Goal: Task Accomplishment & Management: Complete application form

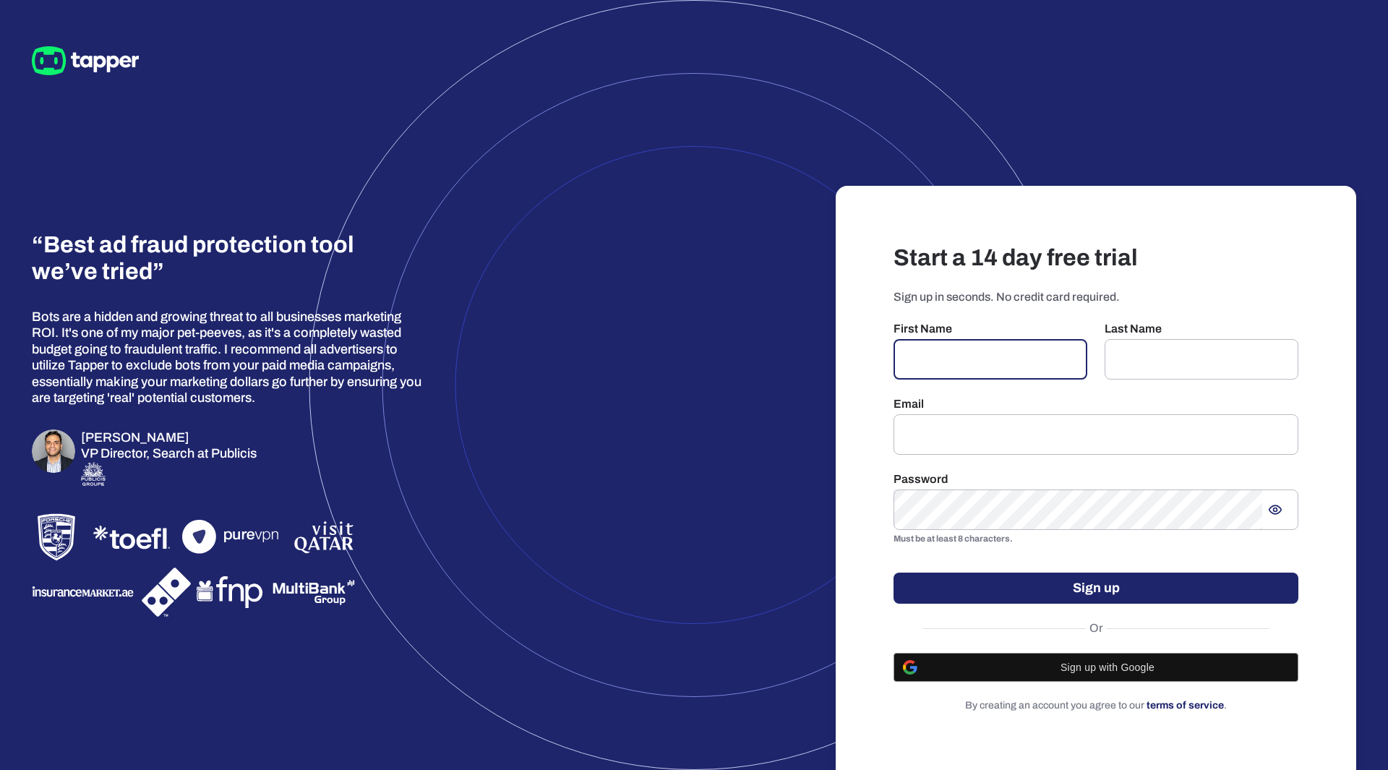
click at [943, 353] on input "text" at bounding box center [990, 359] width 194 height 40
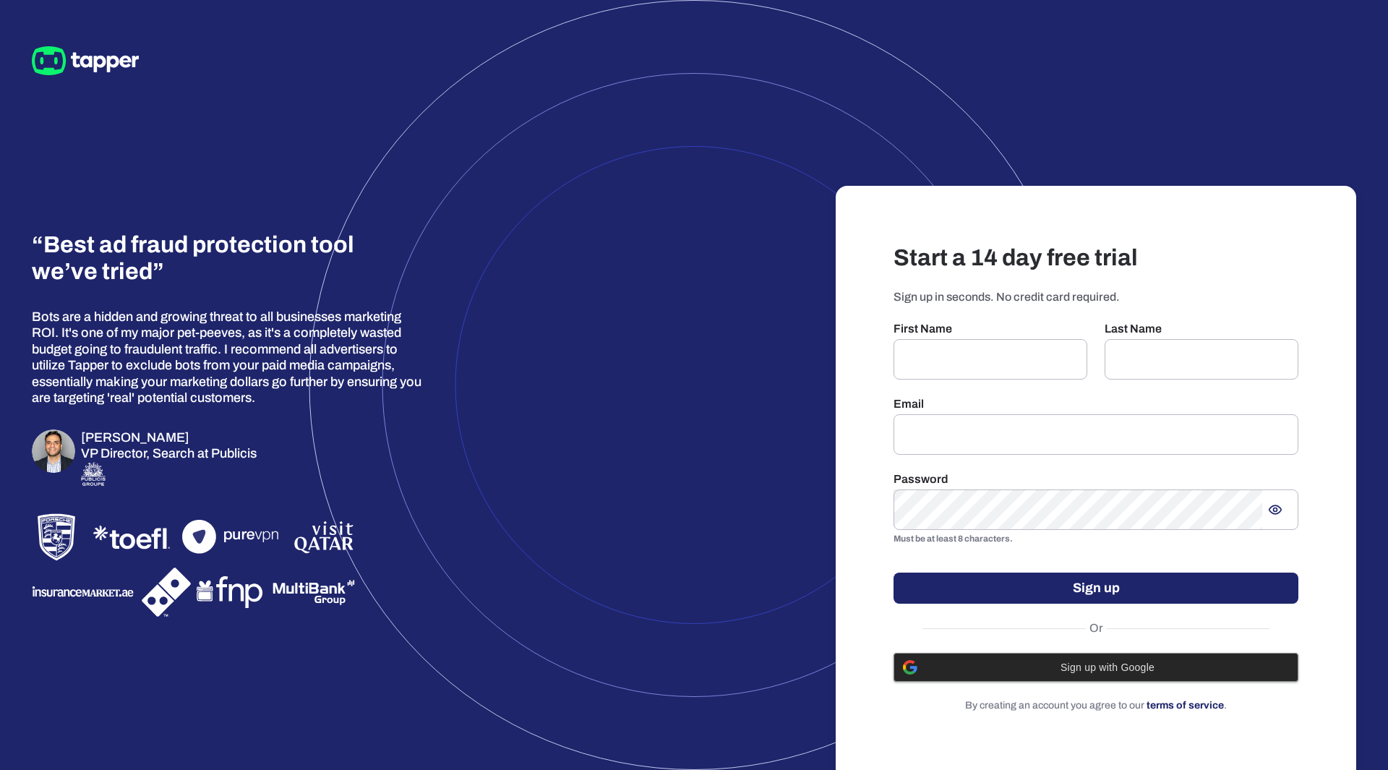
click at [1069, 660] on div "Sign up with Google" at bounding box center [1096, 666] width 386 height 27
click at [915, 672] on icon at bounding box center [910, 667] width 14 height 14
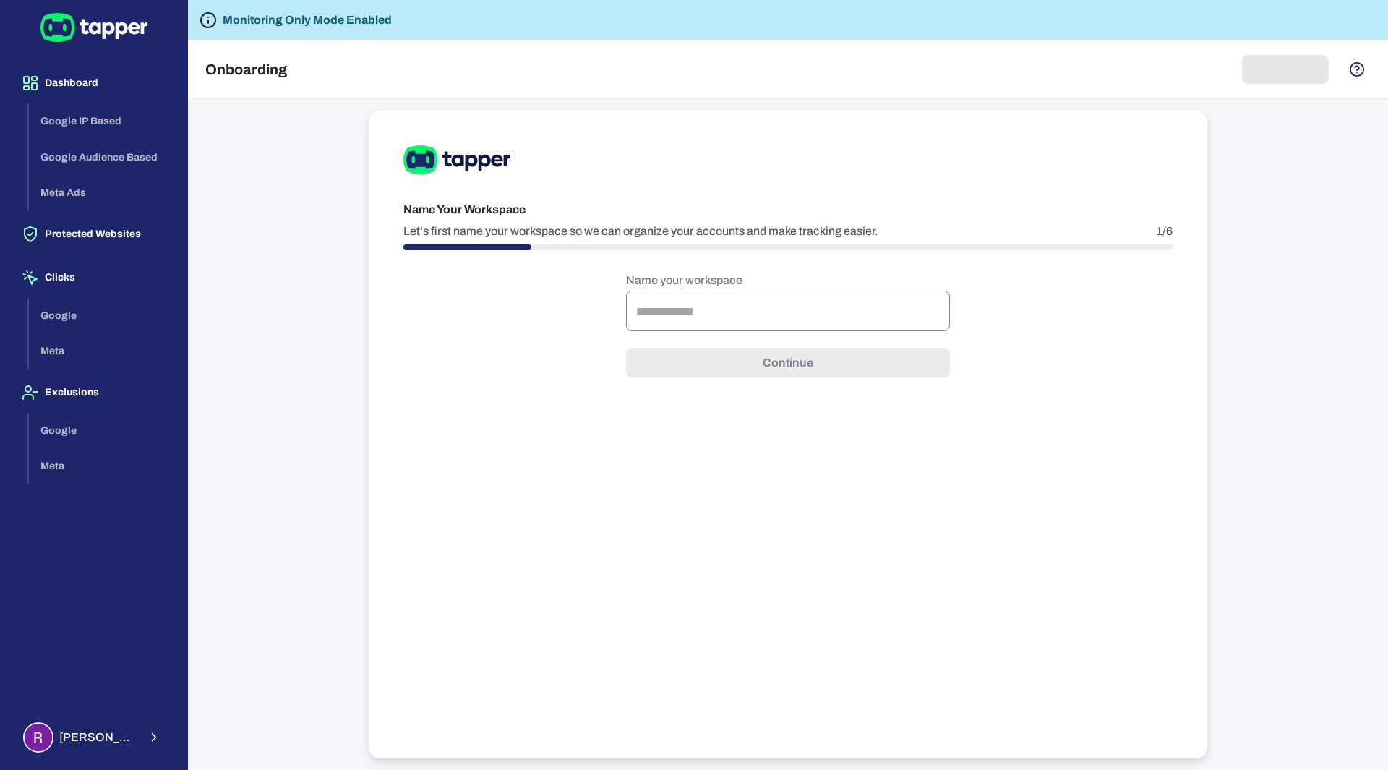
click at [655, 307] on input "text" at bounding box center [788, 311] width 324 height 40
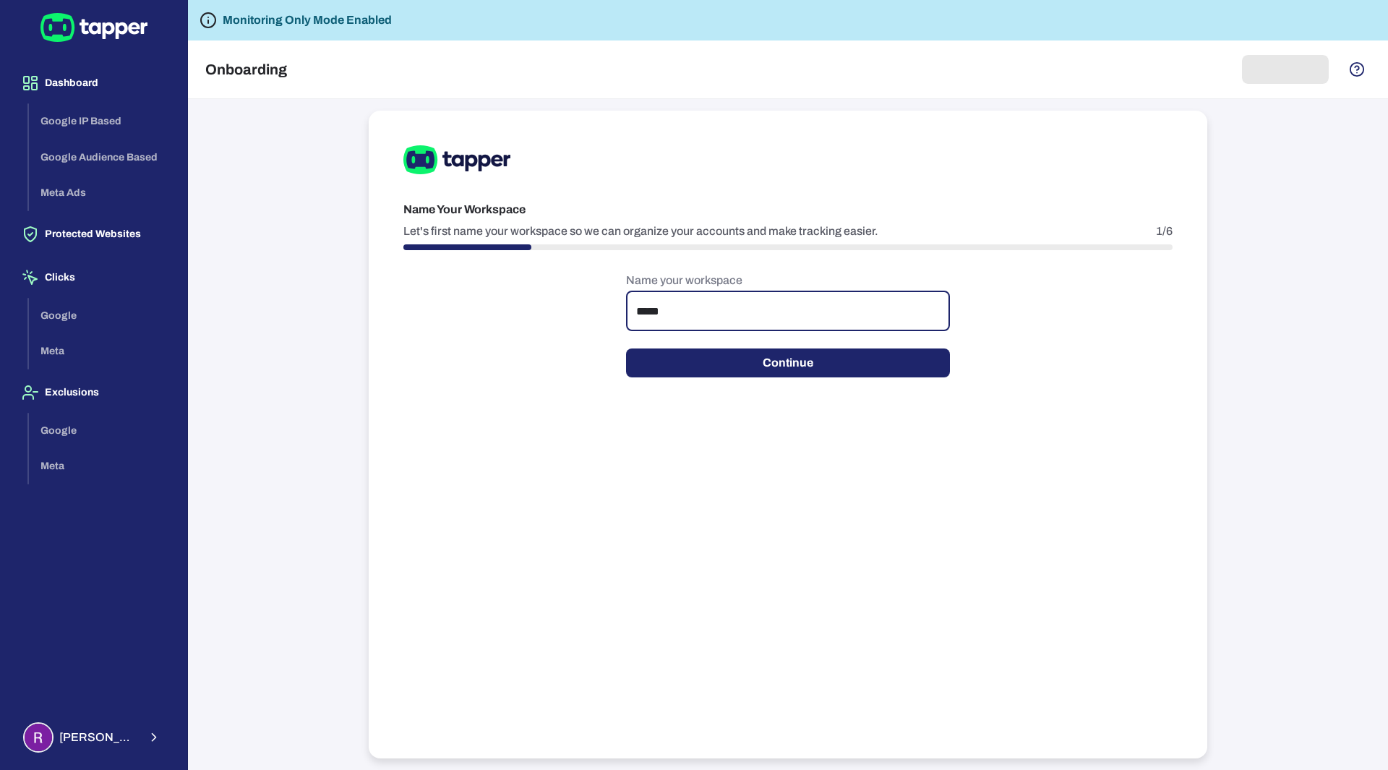
type input "*****"
click at [698, 356] on button "Continue" at bounding box center [788, 362] width 324 height 29
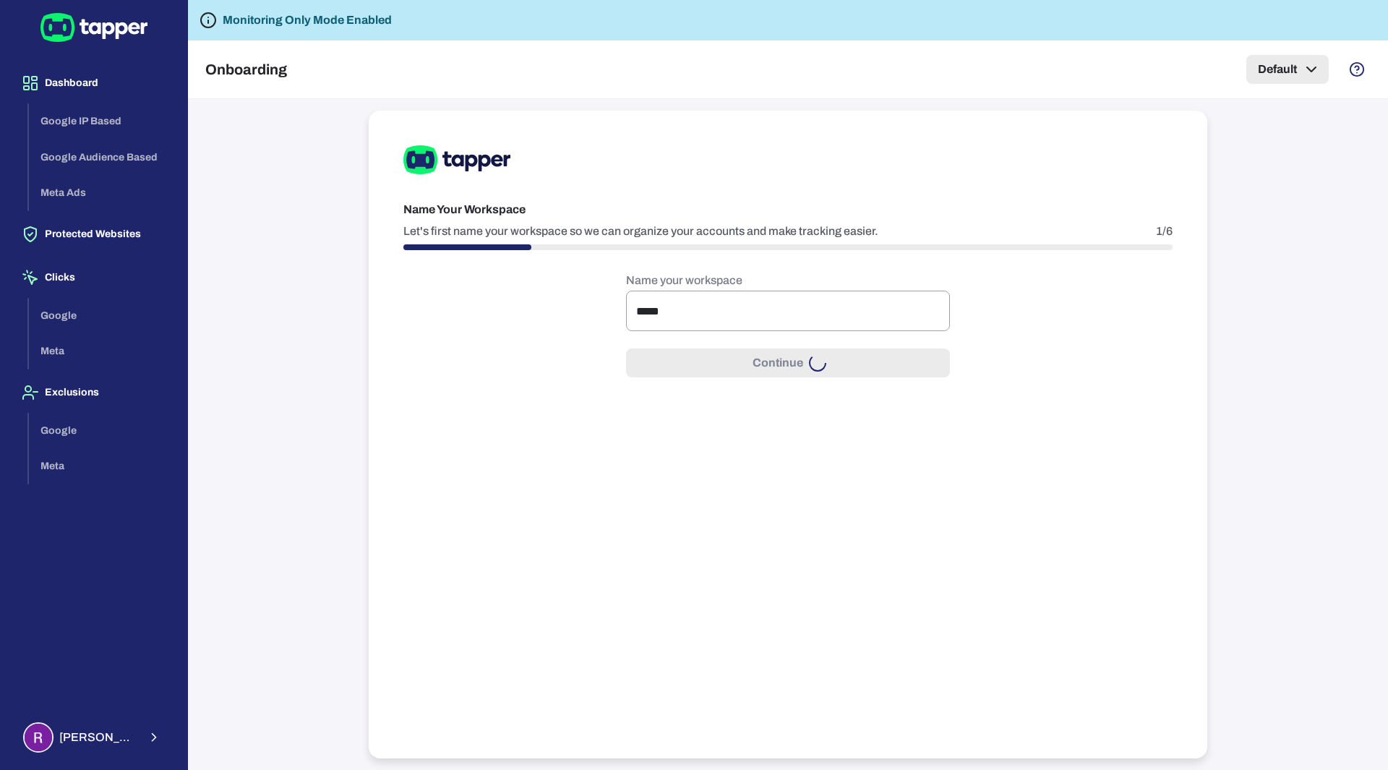
click at [1282, 71] on button "Default" at bounding box center [1287, 69] width 82 height 29
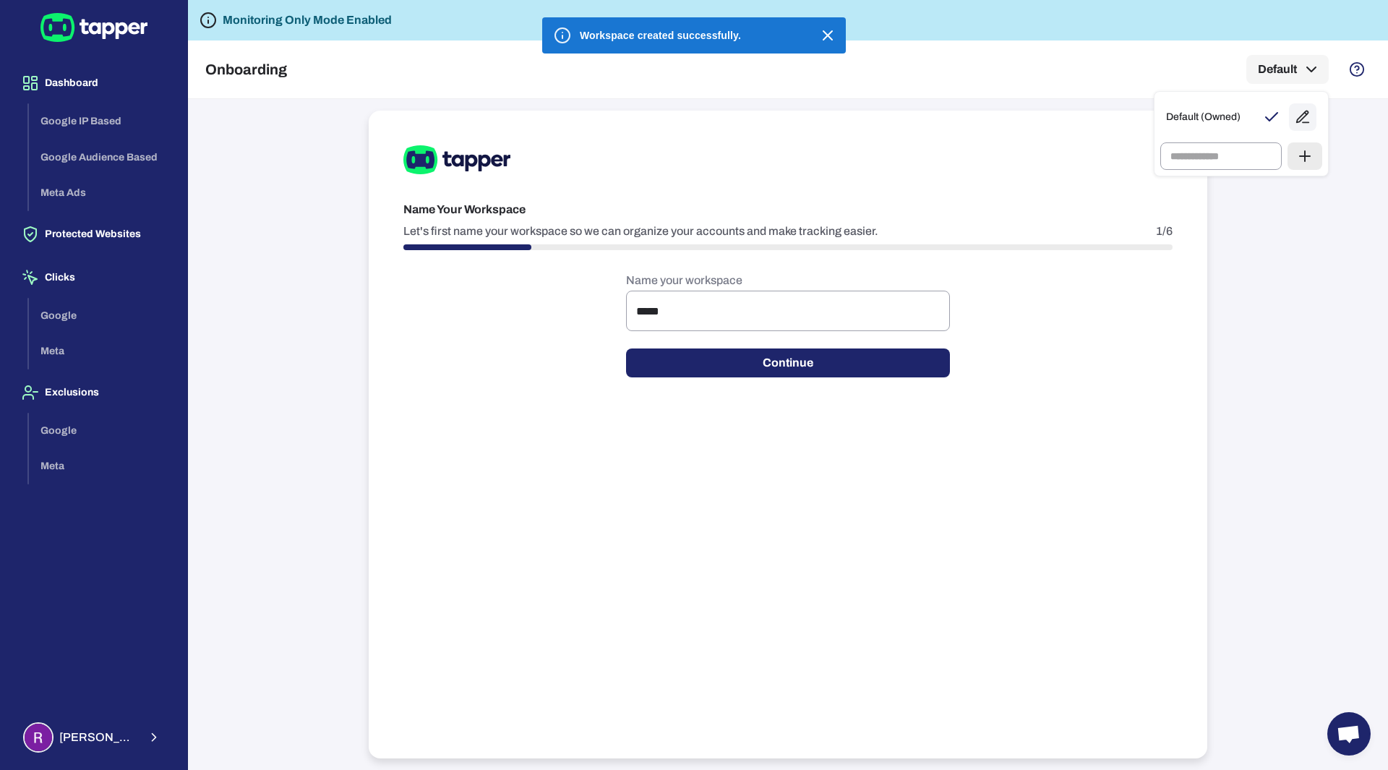
click at [1277, 71] on div at bounding box center [694, 385] width 1388 height 770
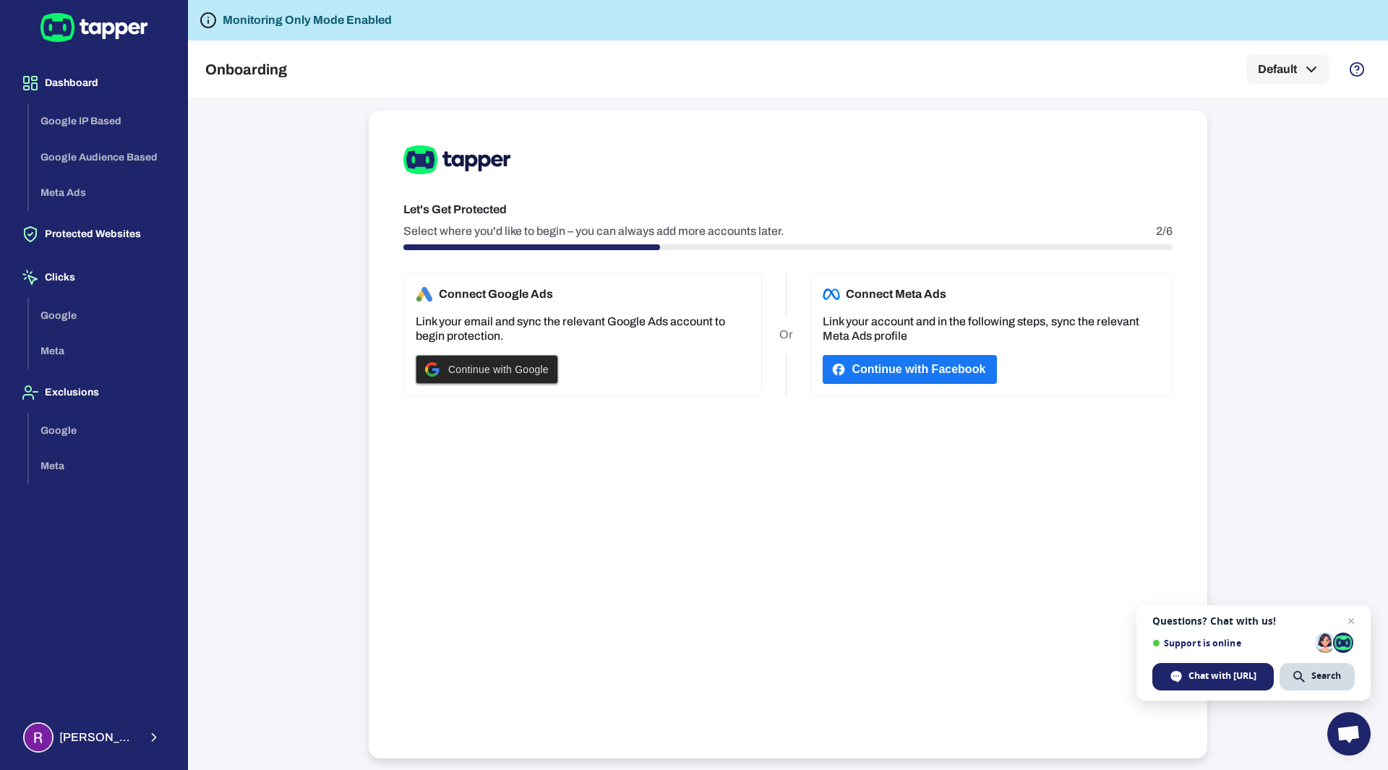
click at [492, 379] on div "Continue with Google" at bounding box center [487, 369] width 124 height 27
click at [498, 374] on span "Continue with Google" at bounding box center [498, 370] width 100 height 12
click at [499, 371] on span "Continue with Google" at bounding box center [498, 370] width 100 height 12
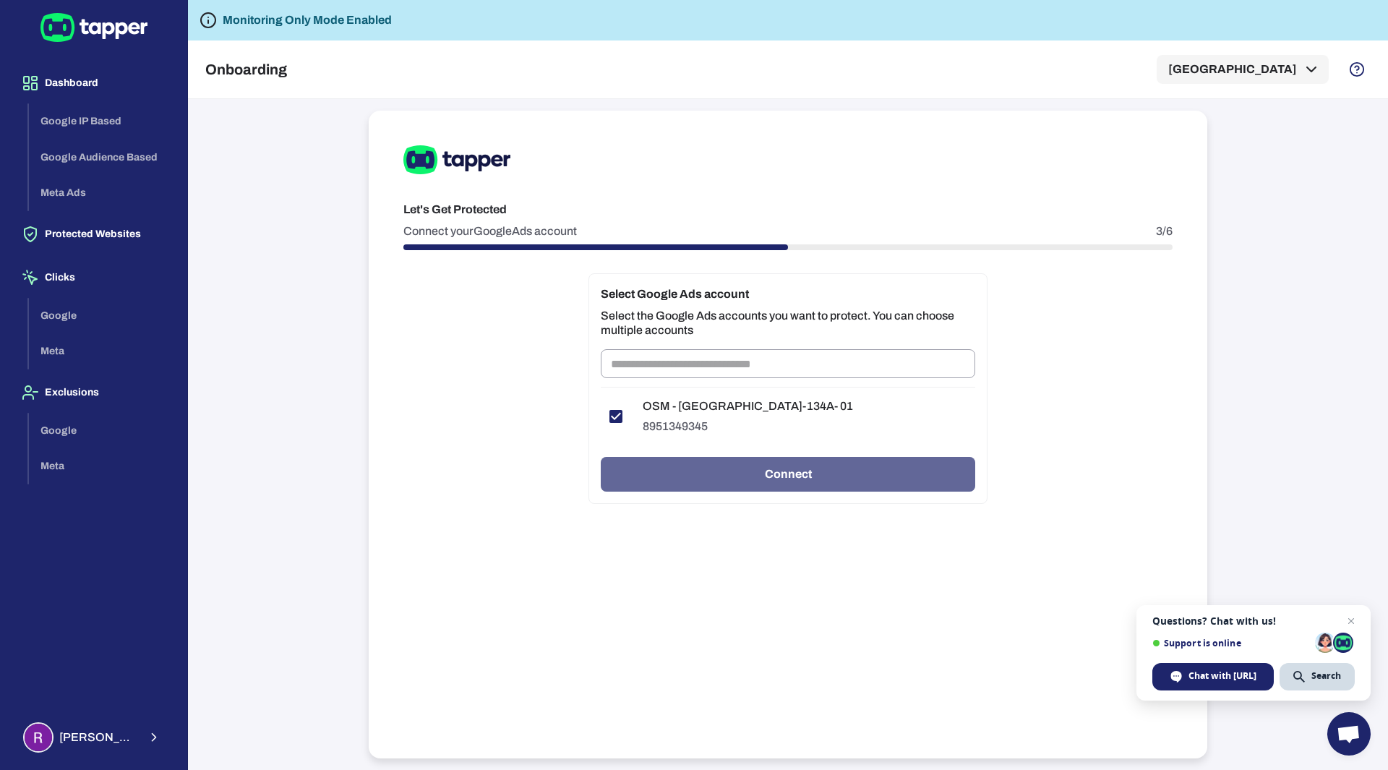
click at [692, 462] on button "Connect" at bounding box center [788, 474] width 374 height 35
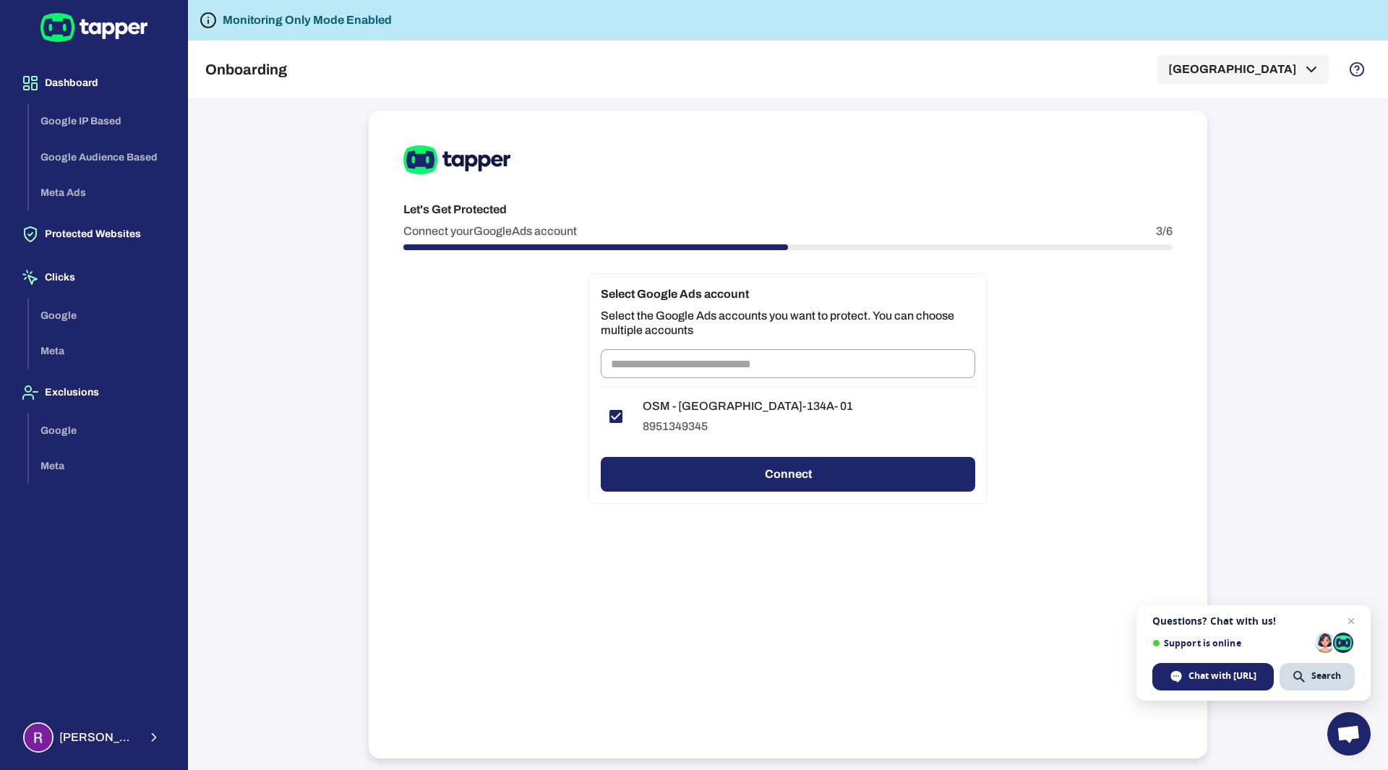
click at [693, 476] on button "Connect" at bounding box center [788, 474] width 374 height 35
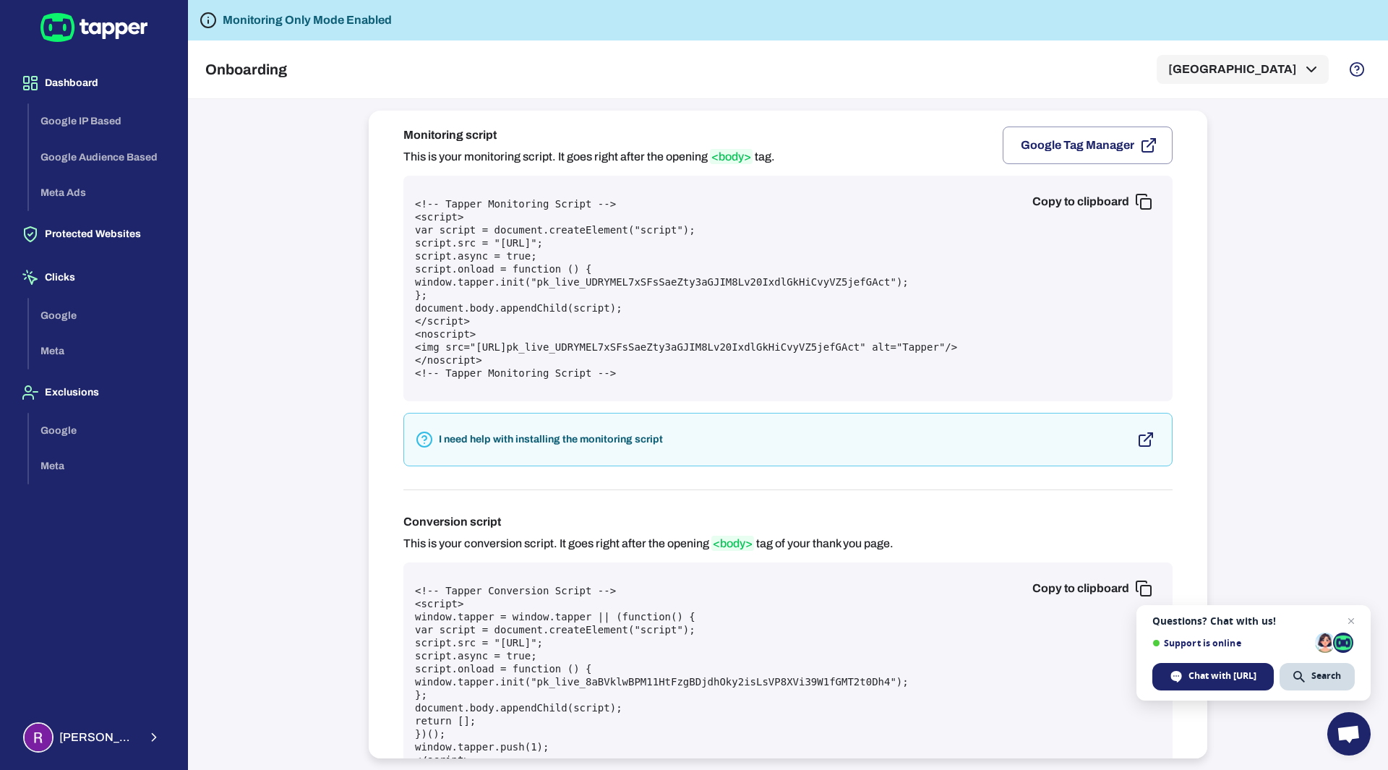
scroll to position [306, 0]
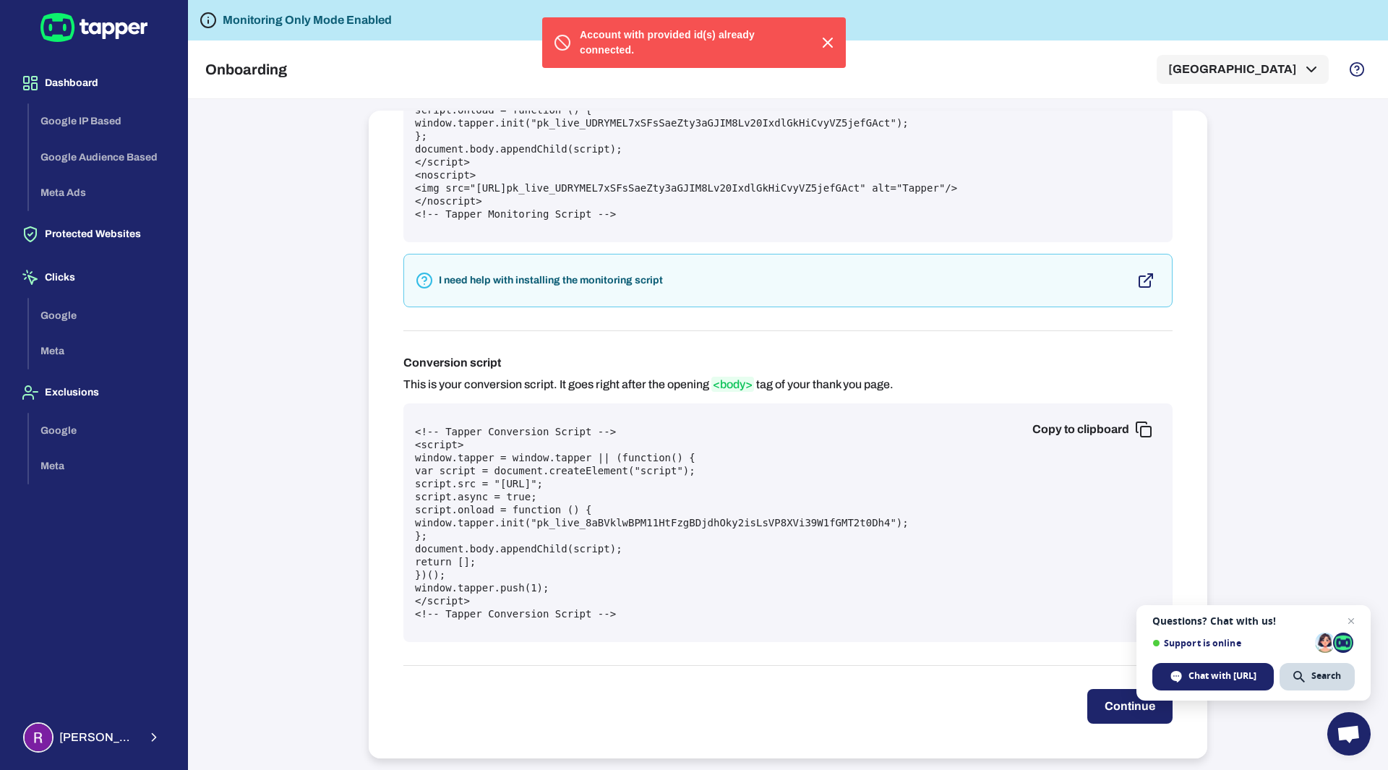
click at [1122, 692] on button "Continue" at bounding box center [1129, 706] width 85 height 35
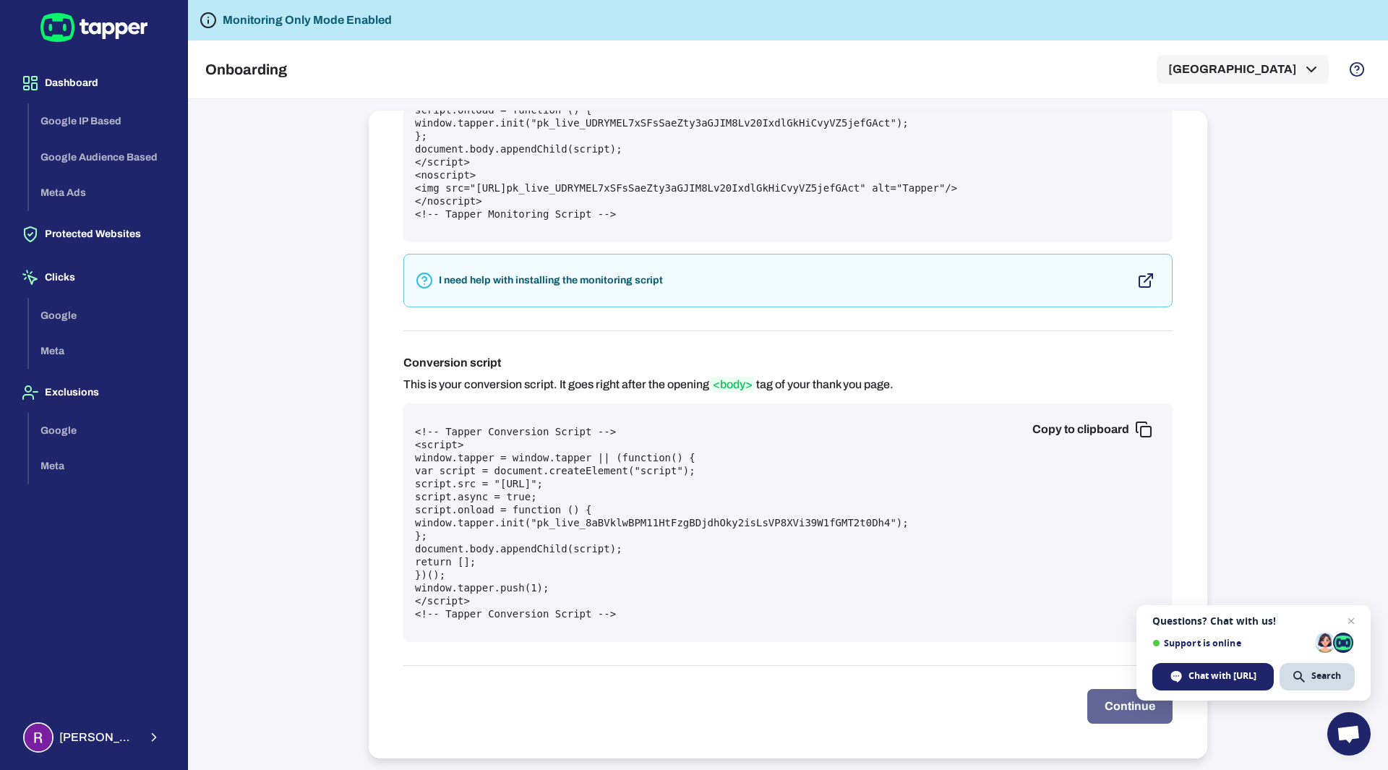
click at [1122, 692] on button "Continue" at bounding box center [1129, 706] width 85 height 35
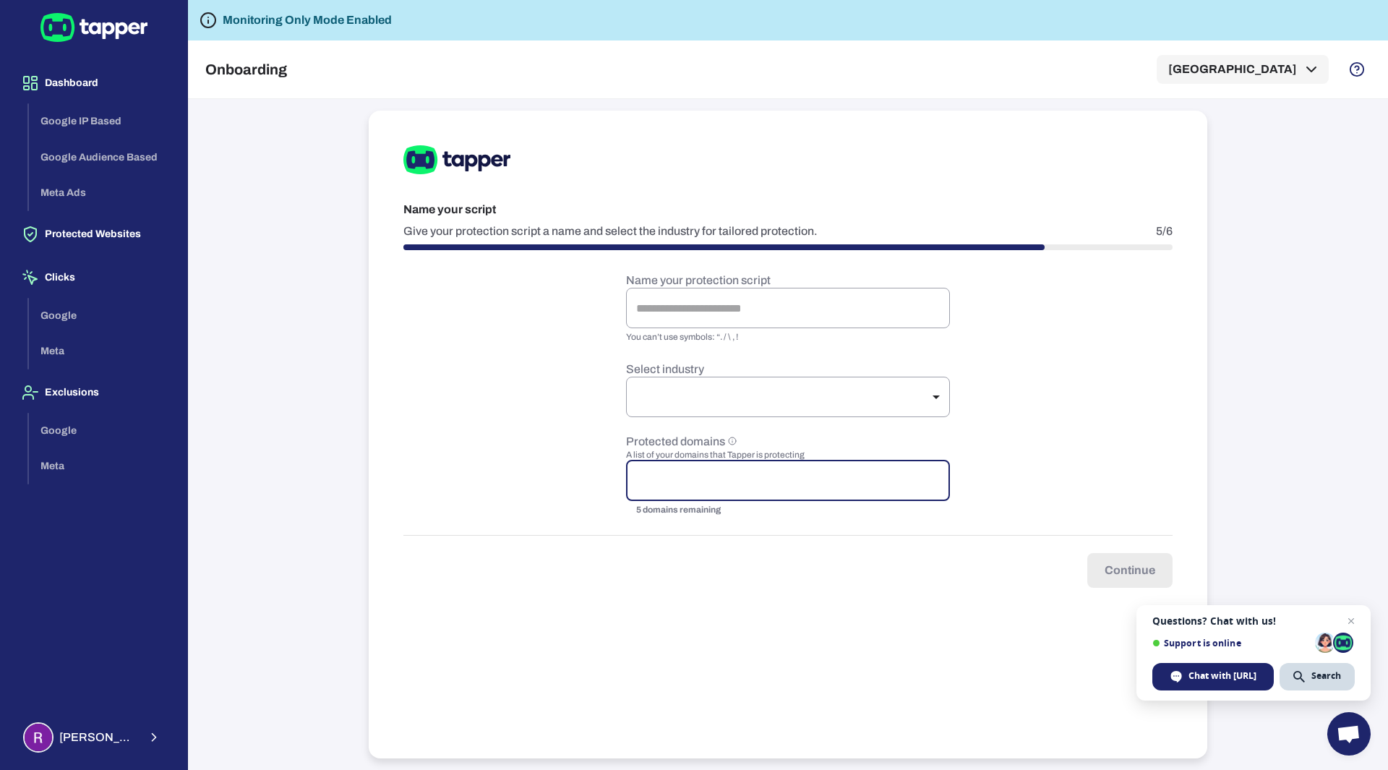
click at [1122, 710] on div "Name your script Give your protection script a name and select the industry for…" at bounding box center [788, 435] width 838 height 648
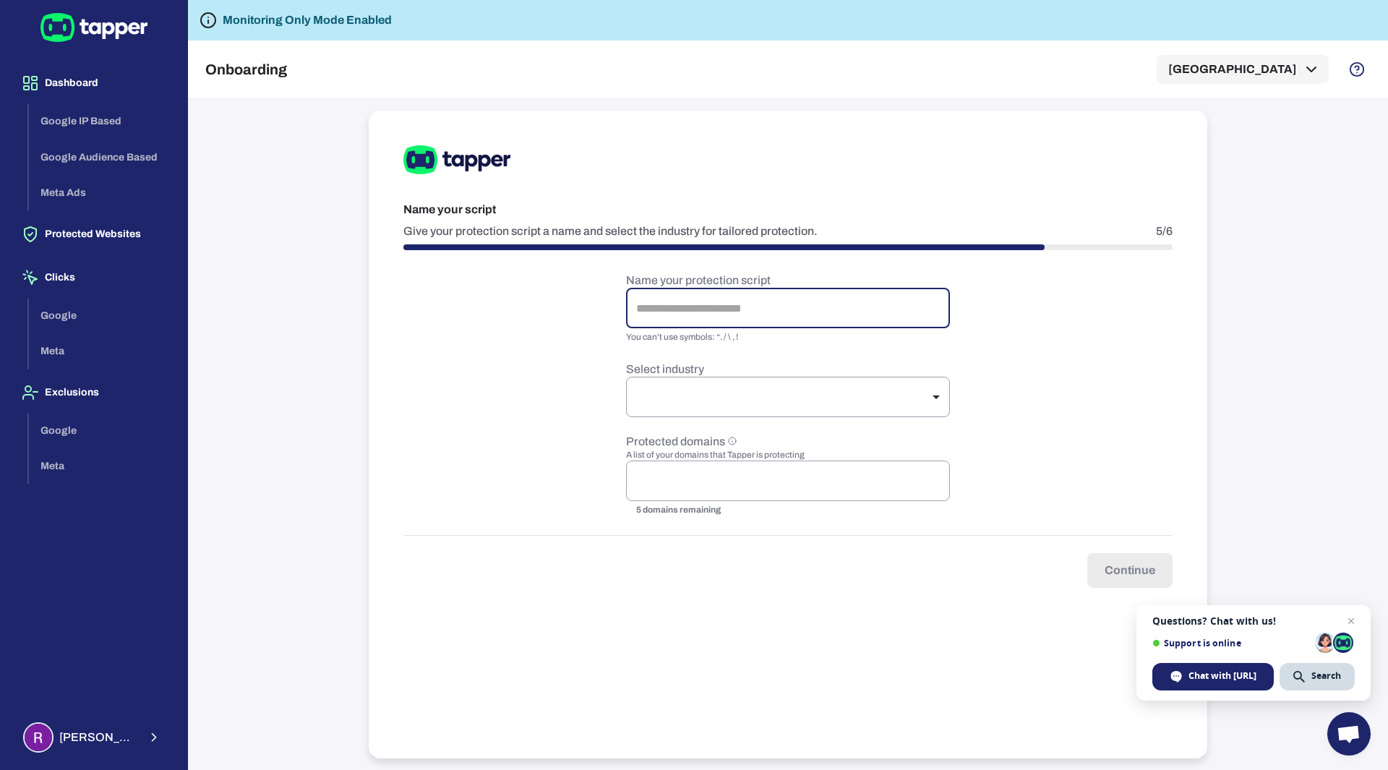
click at [898, 300] on input "text" at bounding box center [788, 308] width 324 height 40
type input "*****"
click at [747, 387] on body "Dashboard Google IP Based Google Audience Based Meta Ads Protected Websites Cli…" at bounding box center [694, 385] width 1388 height 770
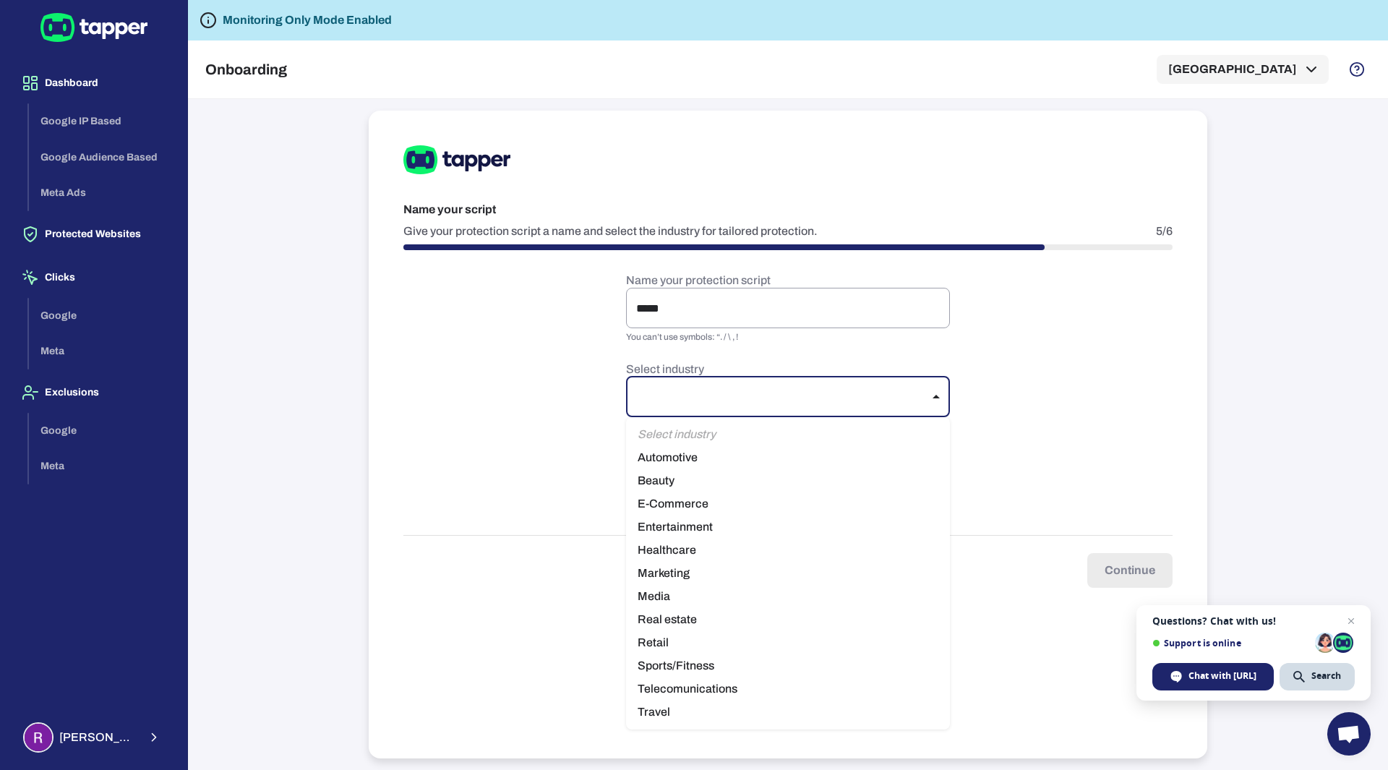
click at [690, 504] on li "E-Commerce" at bounding box center [788, 503] width 324 height 23
type input "*********"
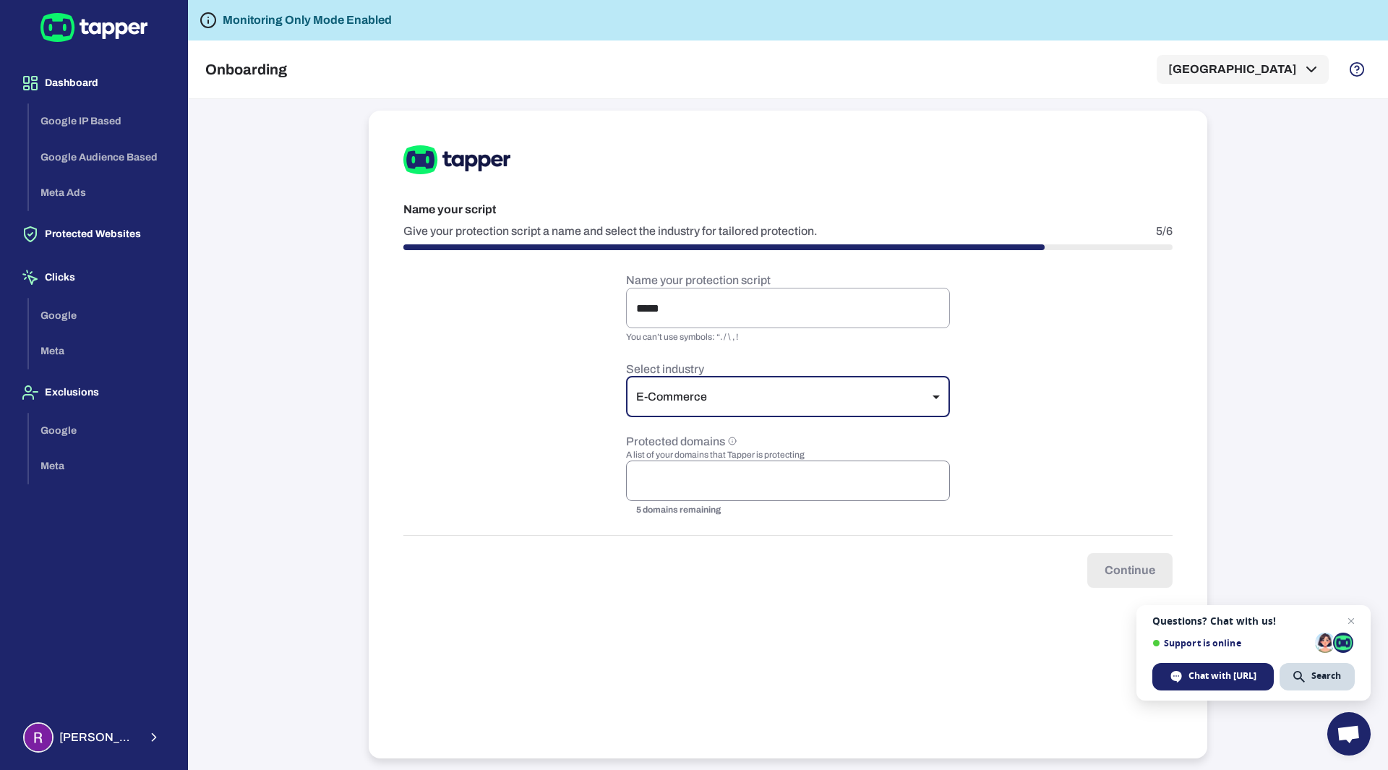
click at [708, 484] on input "text" at bounding box center [787, 480] width 311 height 27
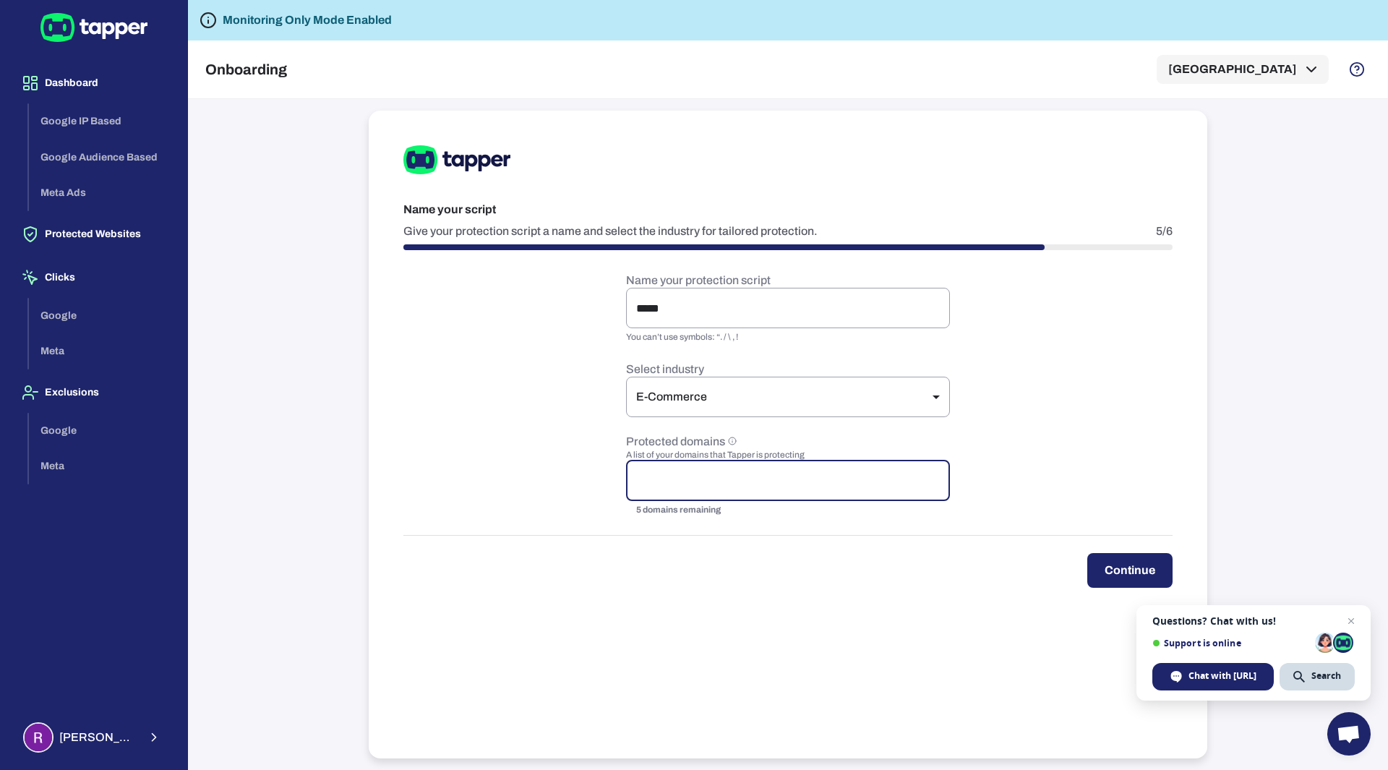
click at [708, 484] on input "text" at bounding box center [787, 480] width 311 height 27
type input "**********"
click at [1103, 572] on button "Continue" at bounding box center [1129, 570] width 85 height 35
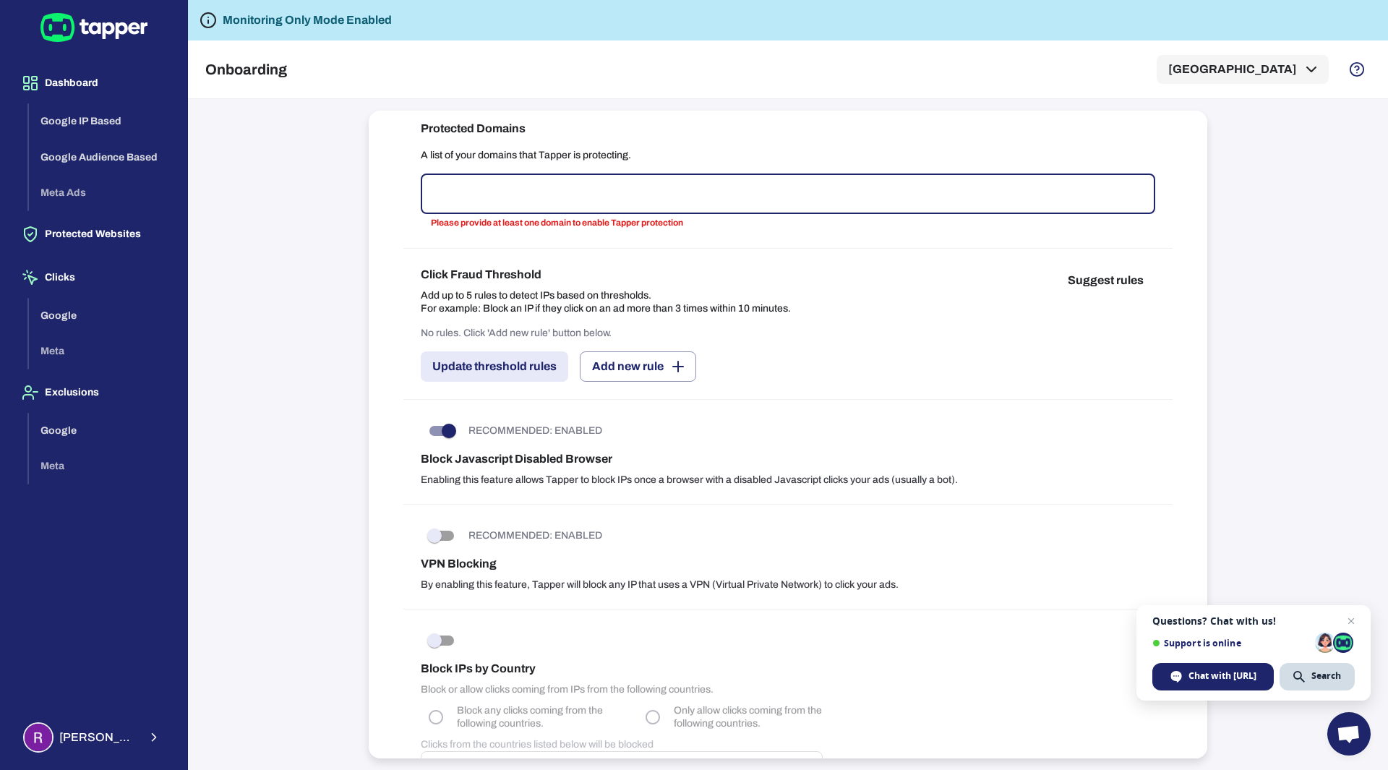
scroll to position [7, 0]
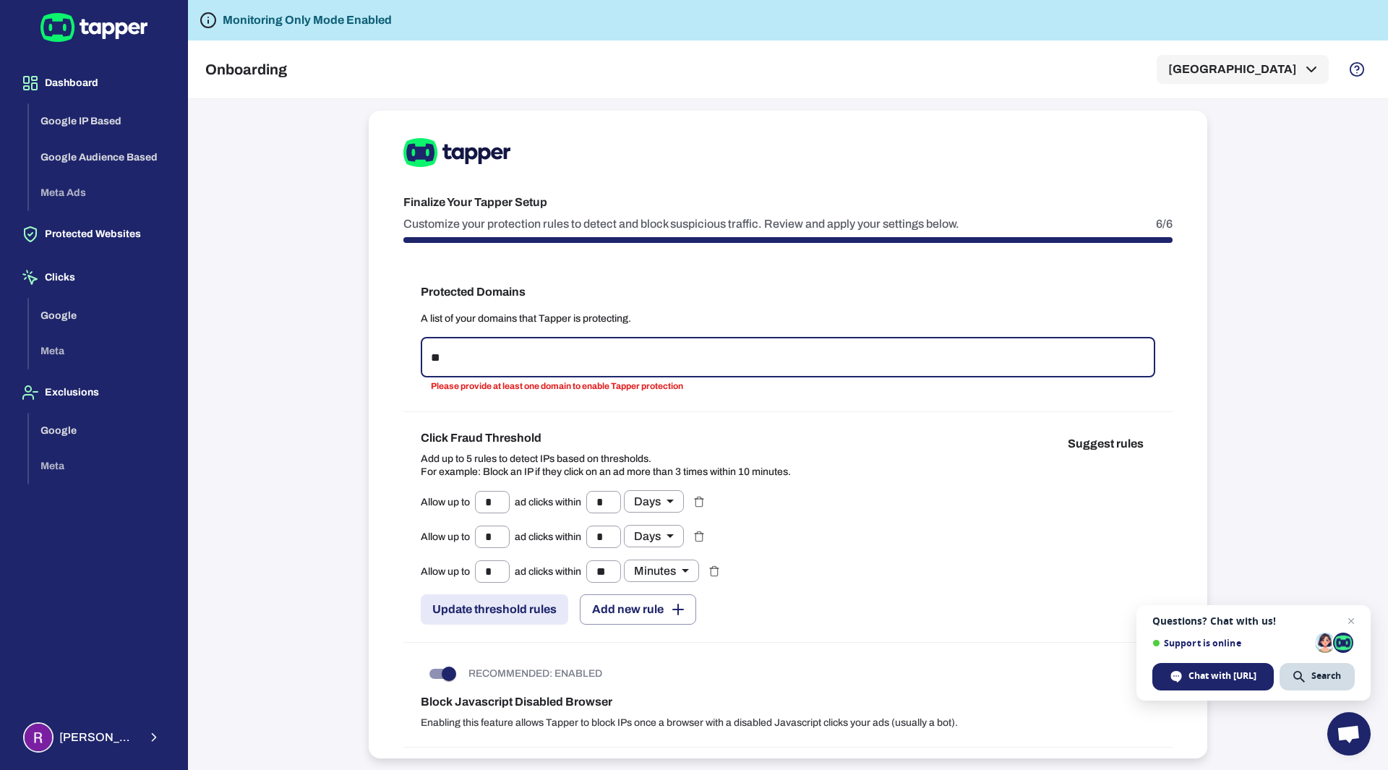
type input "***"
click at [723, 434] on h6 "Click Fraud Threshold" at bounding box center [606, 437] width 370 height 17
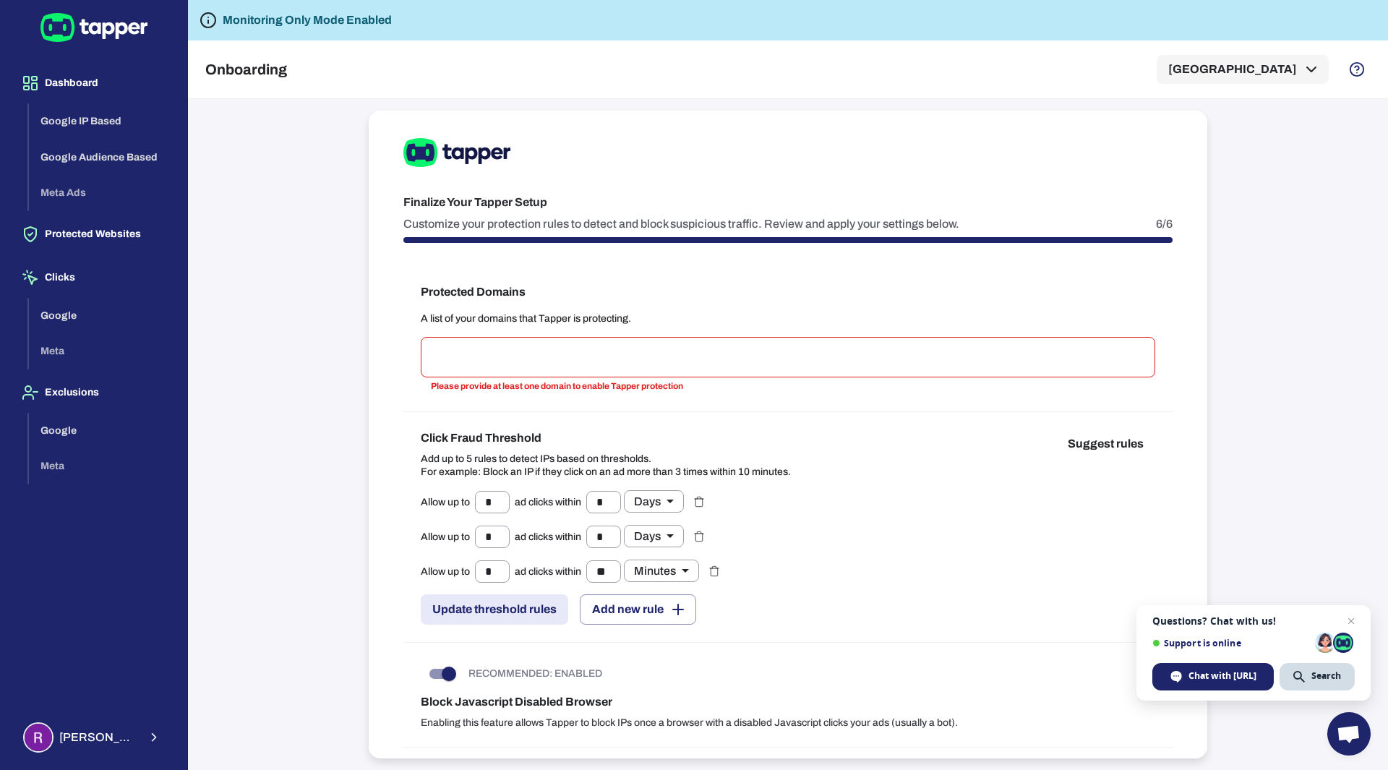
click at [658, 382] on p "Please provide at least one domain to enable Tapper protection" at bounding box center [788, 386] width 714 height 14
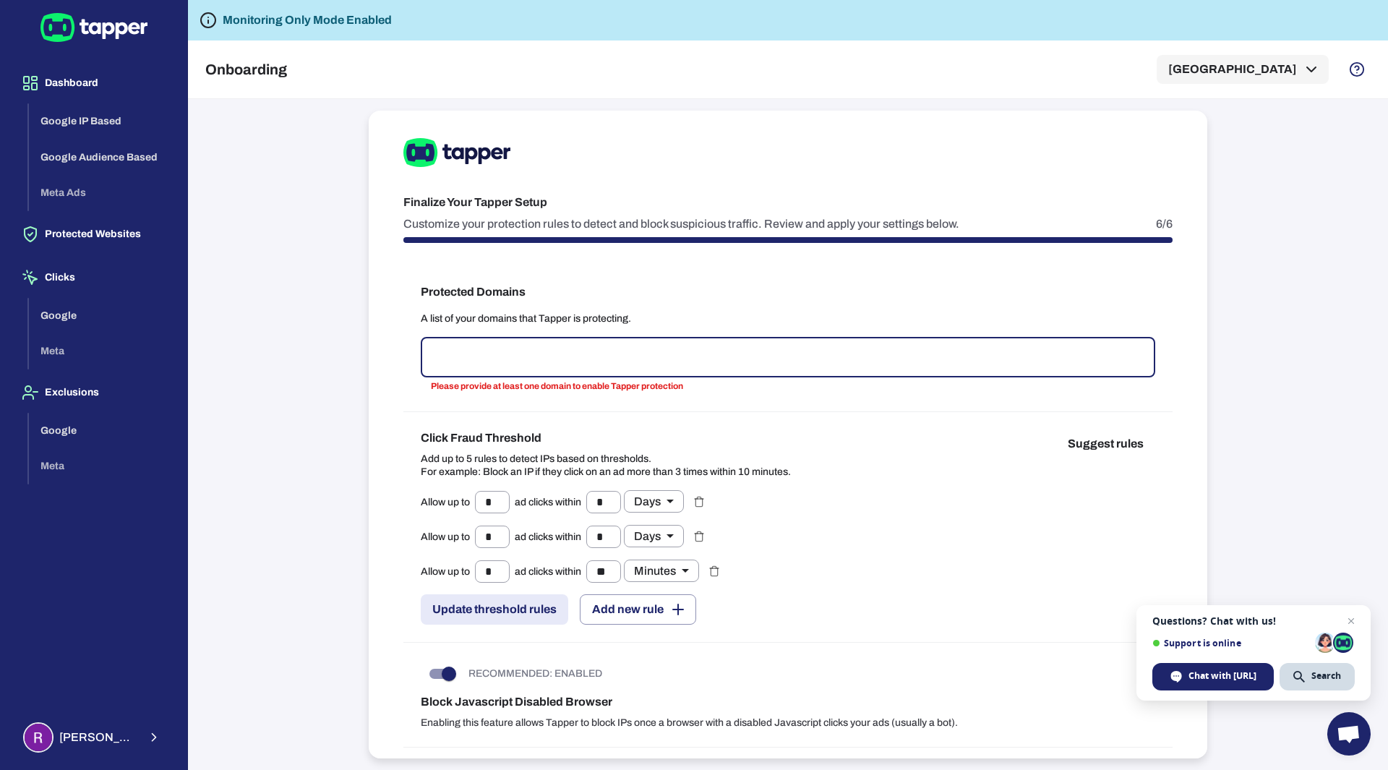
click at [658, 382] on p "Please provide at least one domain to enable Tapper protection" at bounding box center [788, 386] width 714 height 14
click at [624, 367] on input "text" at bounding box center [787, 356] width 721 height 27
click at [624, 353] on input "text" at bounding box center [787, 356] width 721 height 27
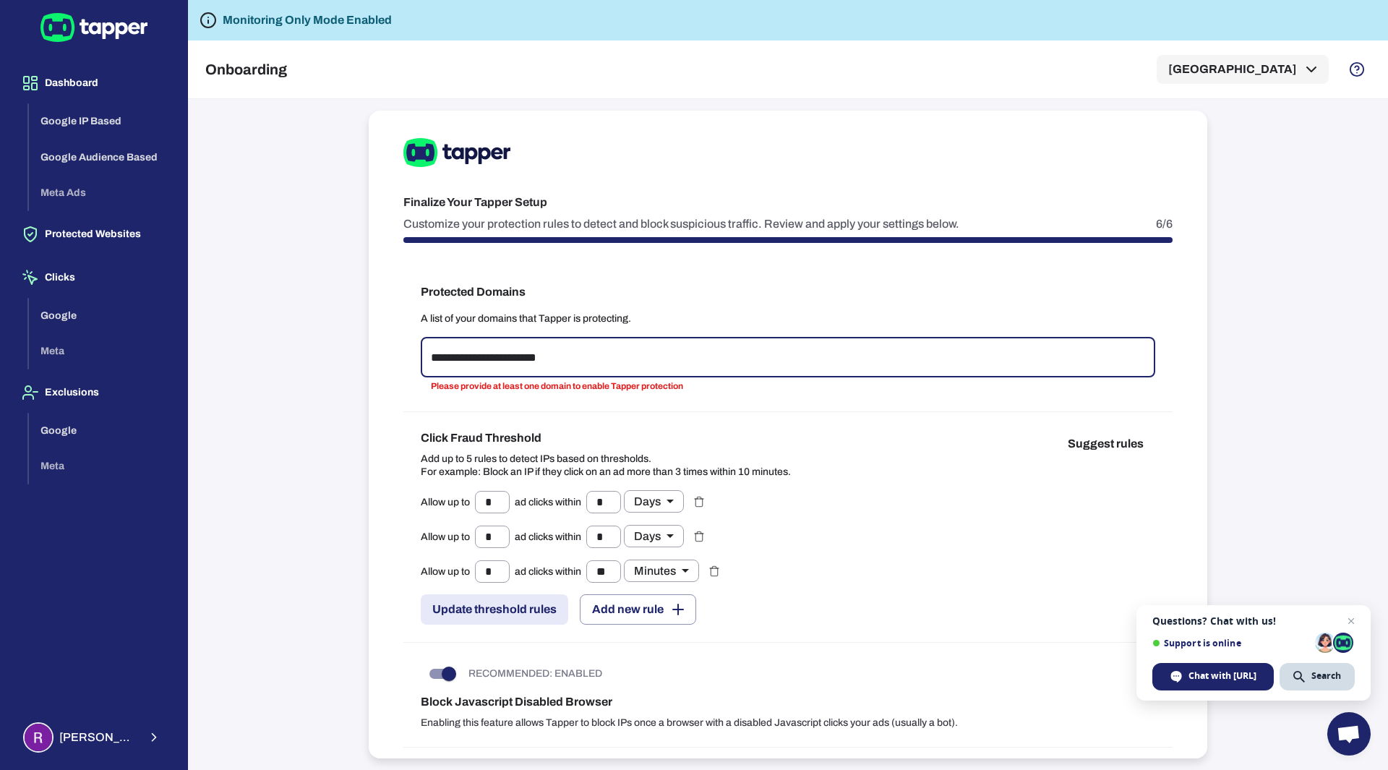
click at [335, 361] on div "**********" at bounding box center [787, 434] width 1041 height 671
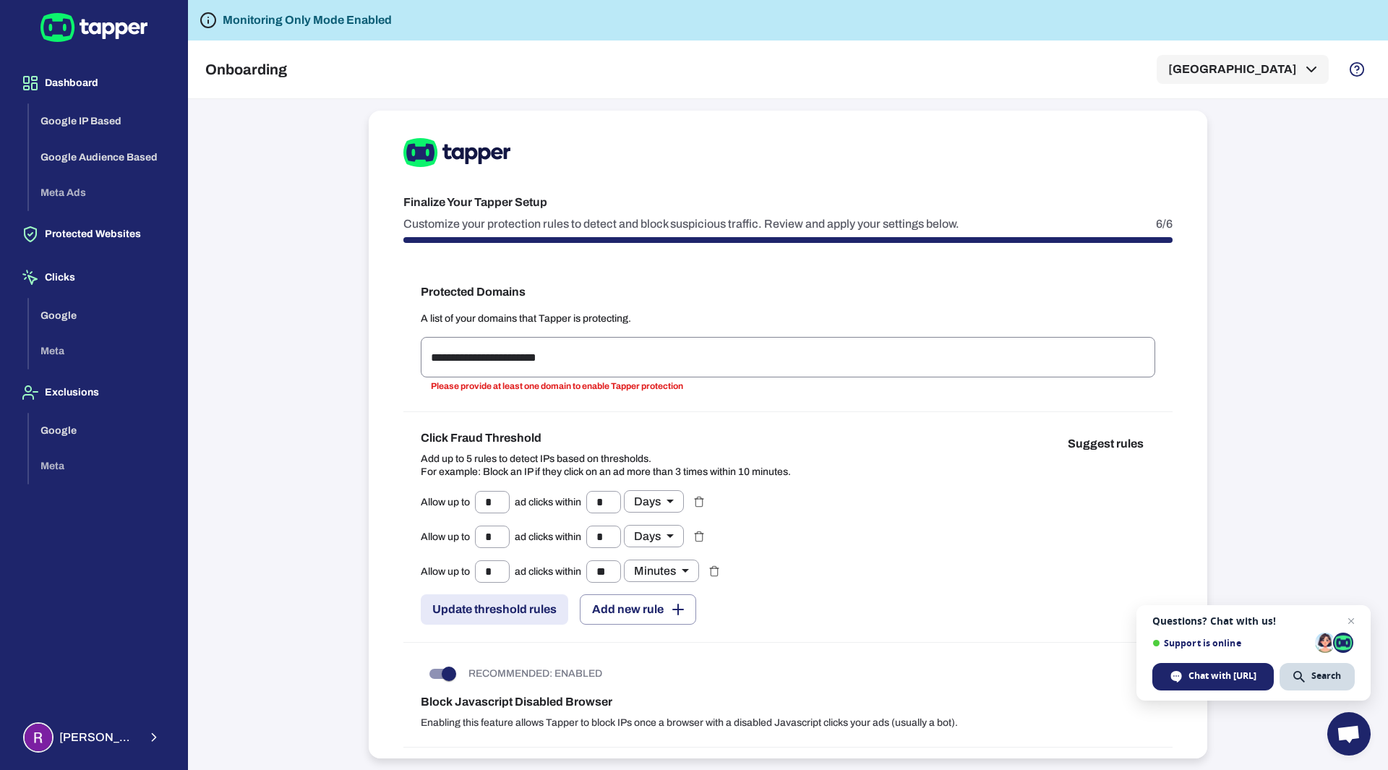
click at [570, 357] on input "**********" at bounding box center [787, 356] width 721 height 27
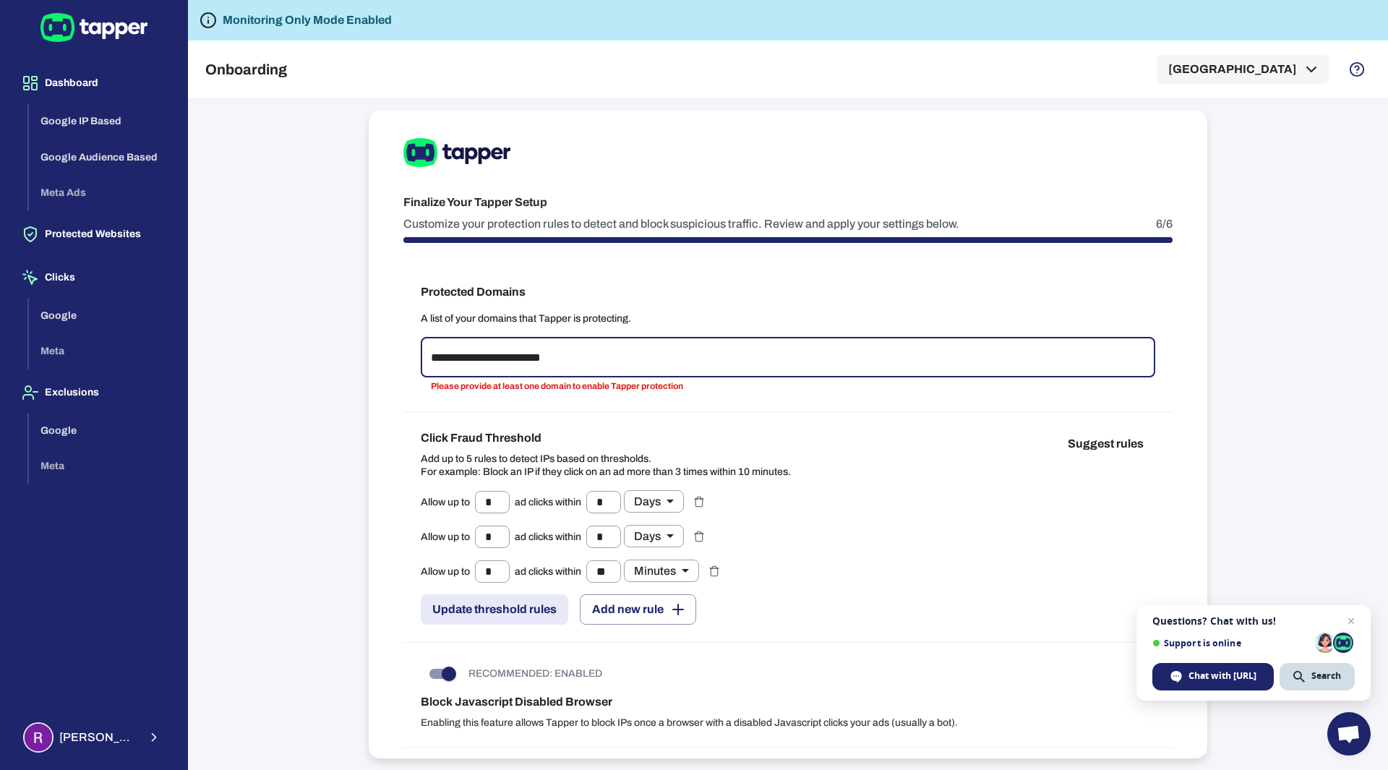
click at [381, 412] on div "**********" at bounding box center [788, 435] width 838 height 648
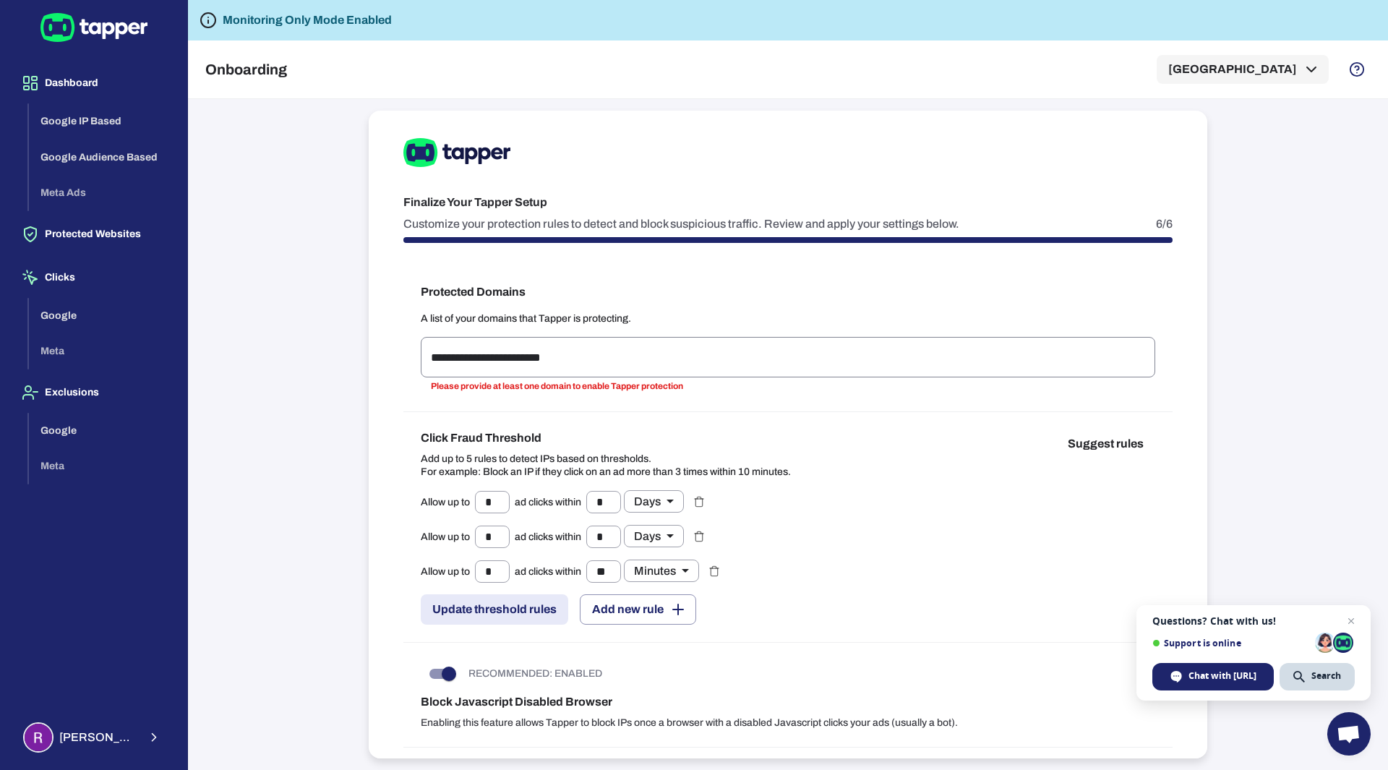
click at [588, 349] on input "**********" at bounding box center [787, 356] width 721 height 27
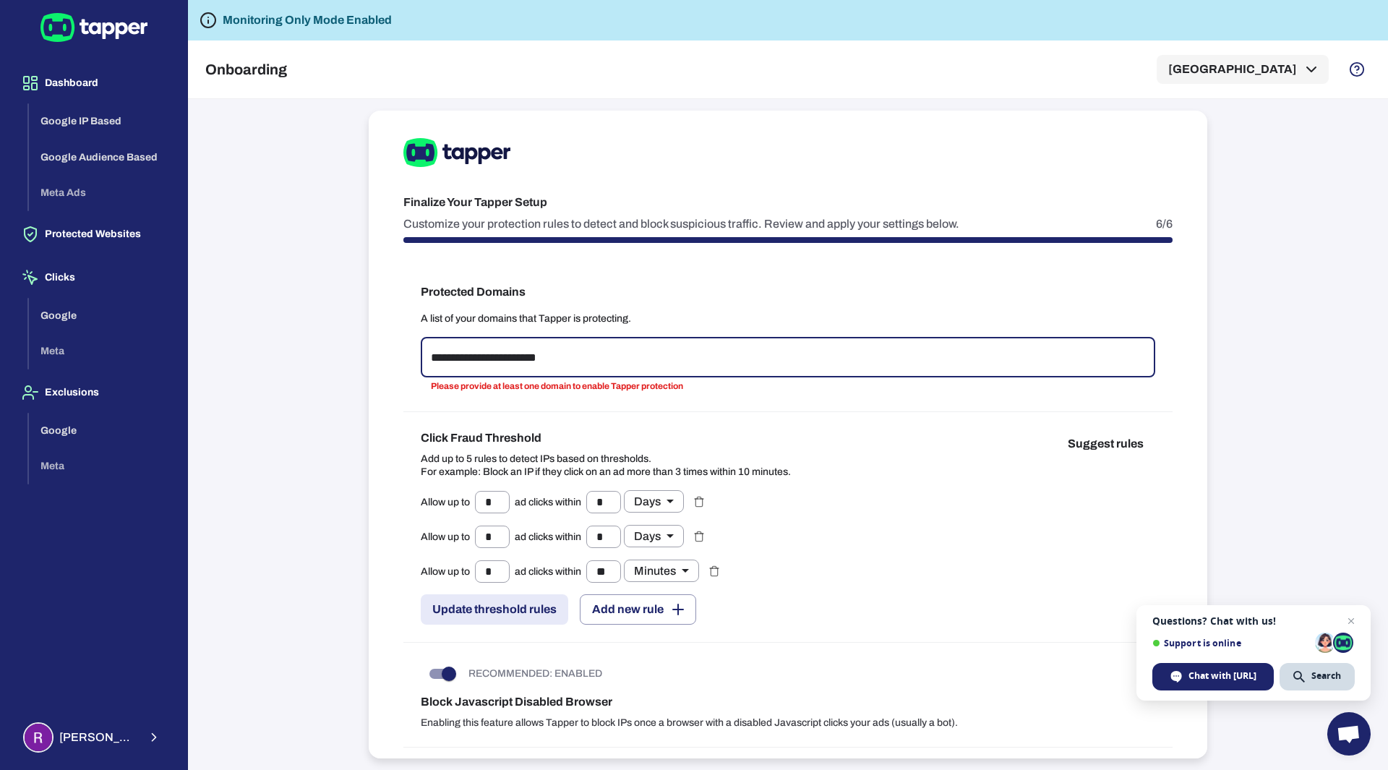
type input "**********"
click at [317, 497] on div "**********" at bounding box center [787, 434] width 1041 height 671
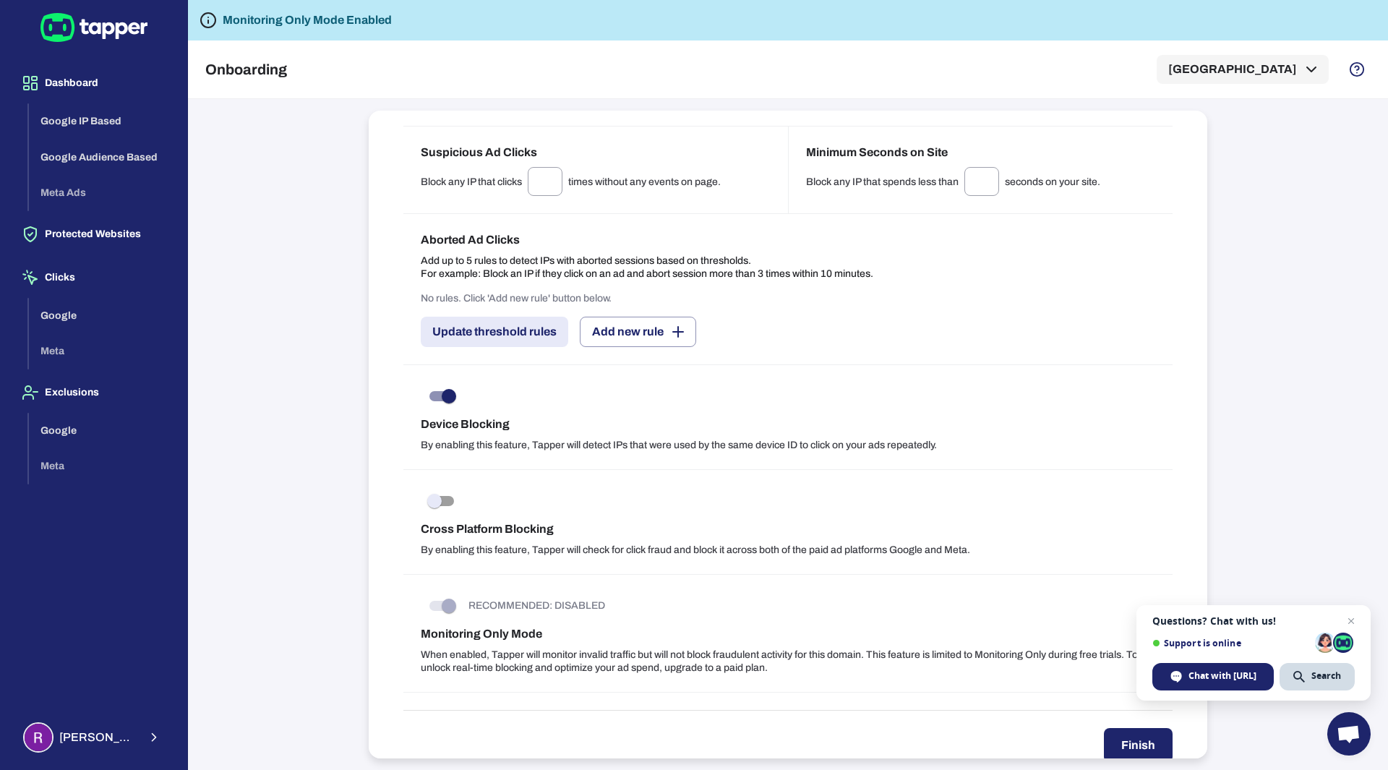
scroll to position [1063, 0]
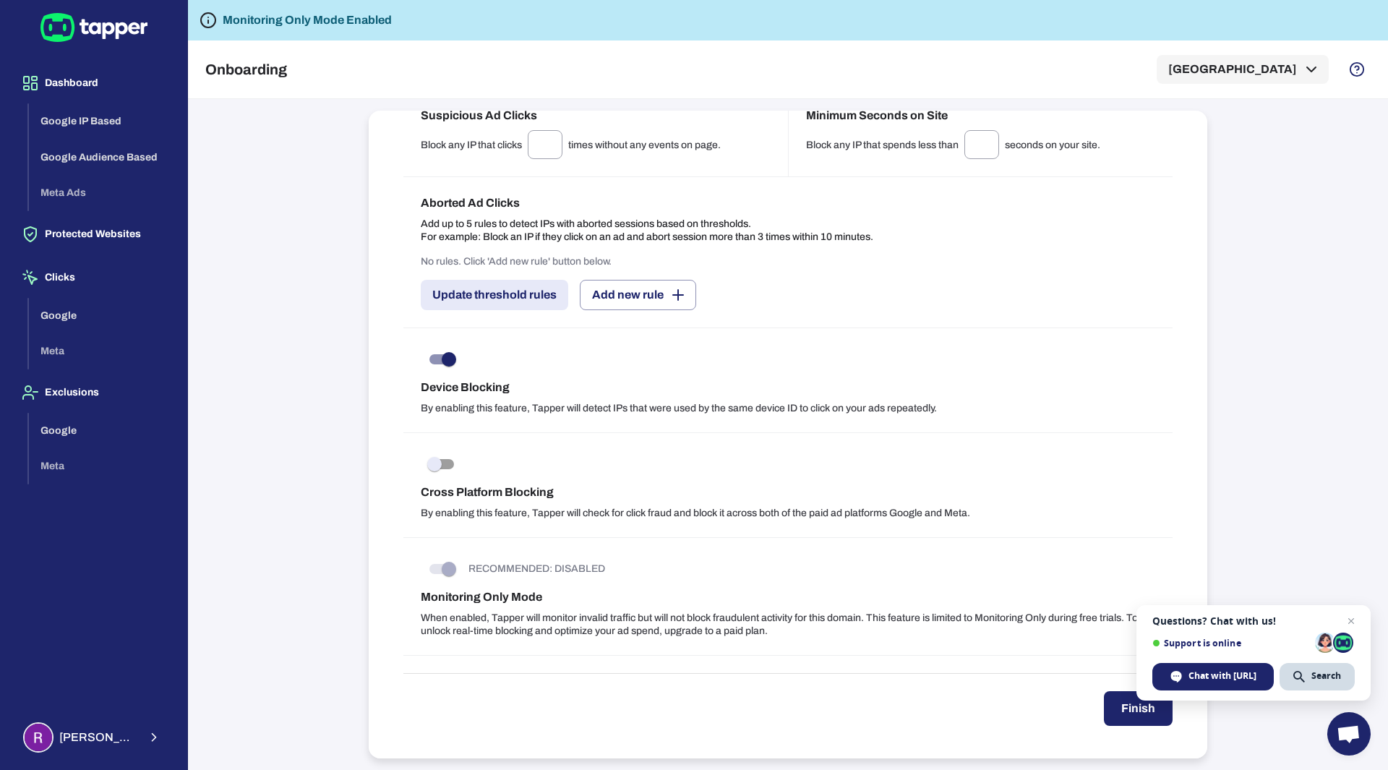
click at [1121, 708] on button "Finish" at bounding box center [1138, 708] width 69 height 35
click at [1142, 709] on button "Finish" at bounding box center [1138, 708] width 69 height 35
click at [1349, 618] on span "Open chat" at bounding box center [1351, 621] width 18 height 18
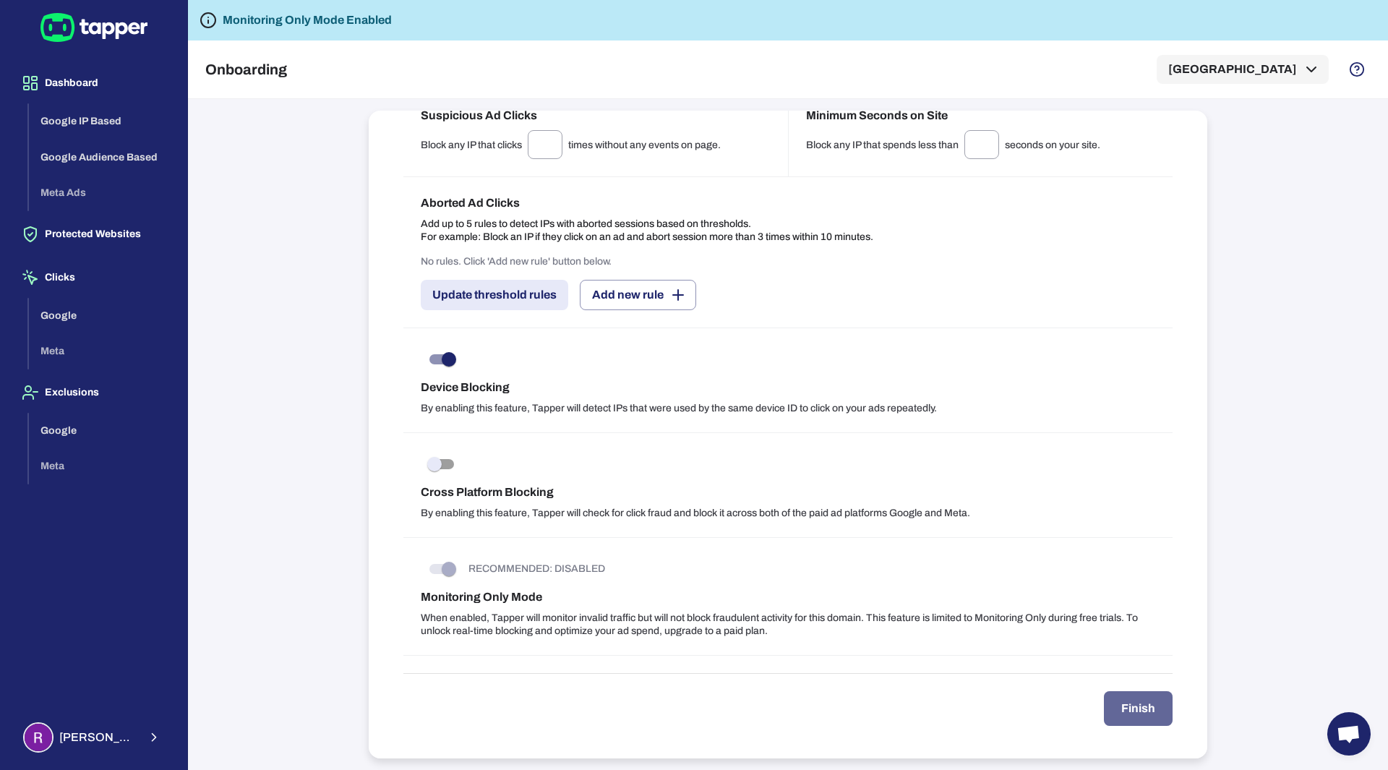
click at [1152, 699] on button "Finish" at bounding box center [1138, 708] width 69 height 35
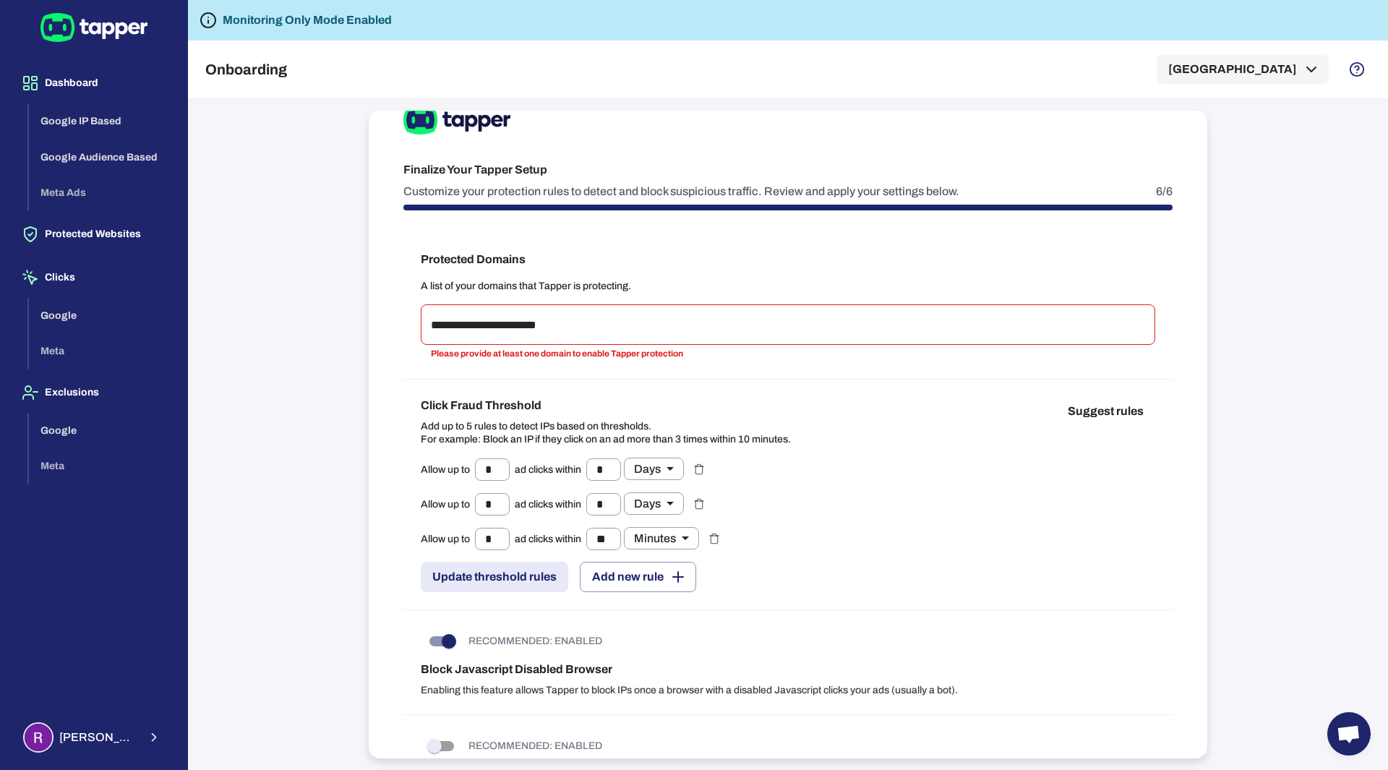
scroll to position [0, 0]
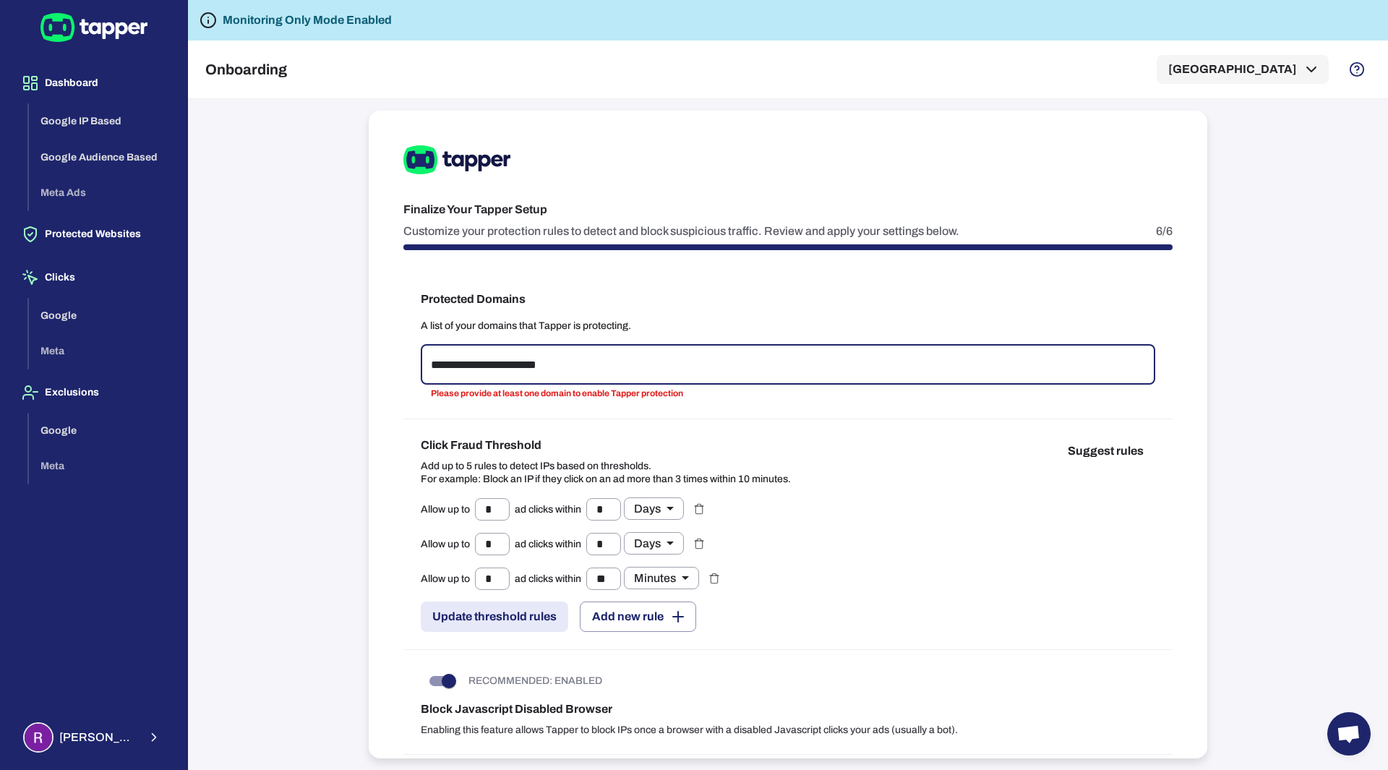
click at [682, 358] on input "**********" at bounding box center [787, 364] width 721 height 27
type input "**********"
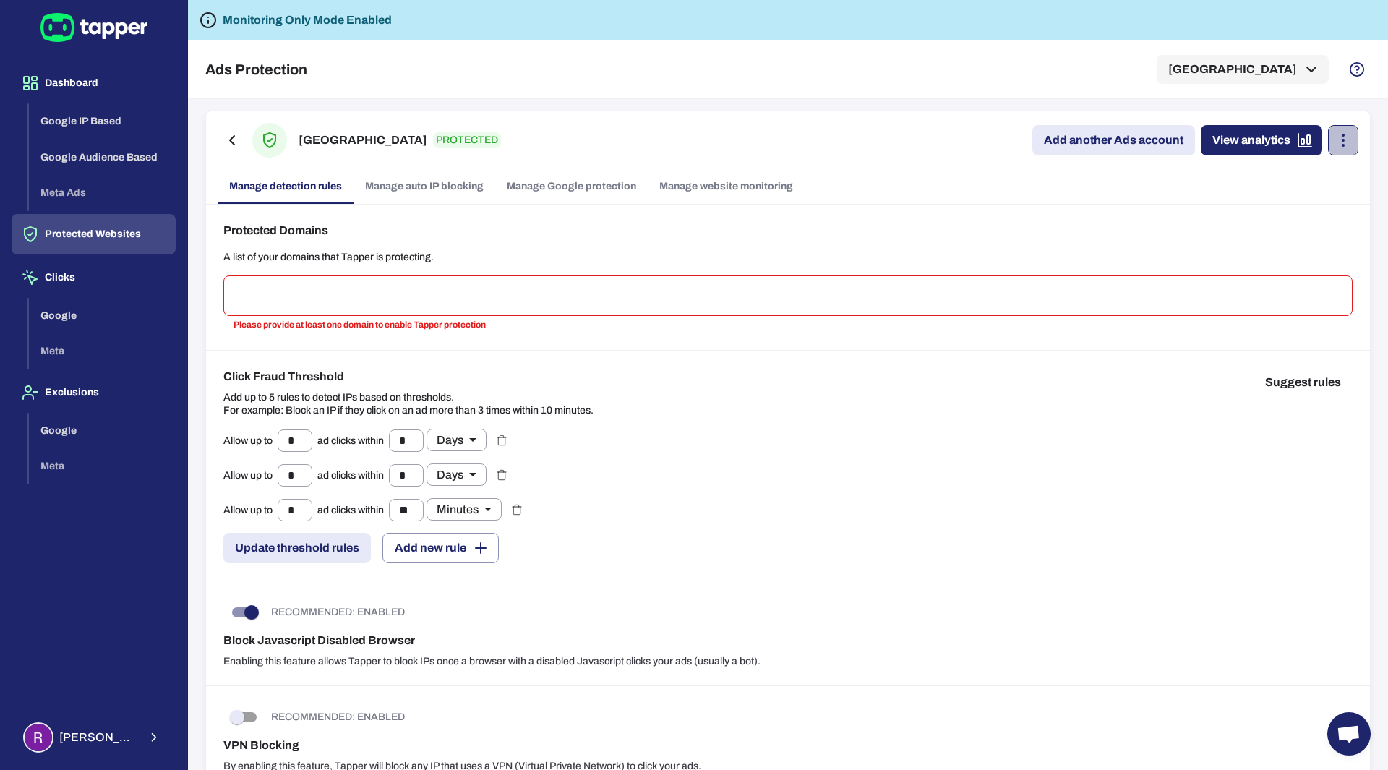
click at [1344, 132] on icon "button" at bounding box center [1342, 140] width 17 height 17
click at [1344, 132] on div at bounding box center [694, 385] width 1388 height 770
click at [432, 174] on link "Manage auto IP blocking" at bounding box center [424, 186] width 142 height 35
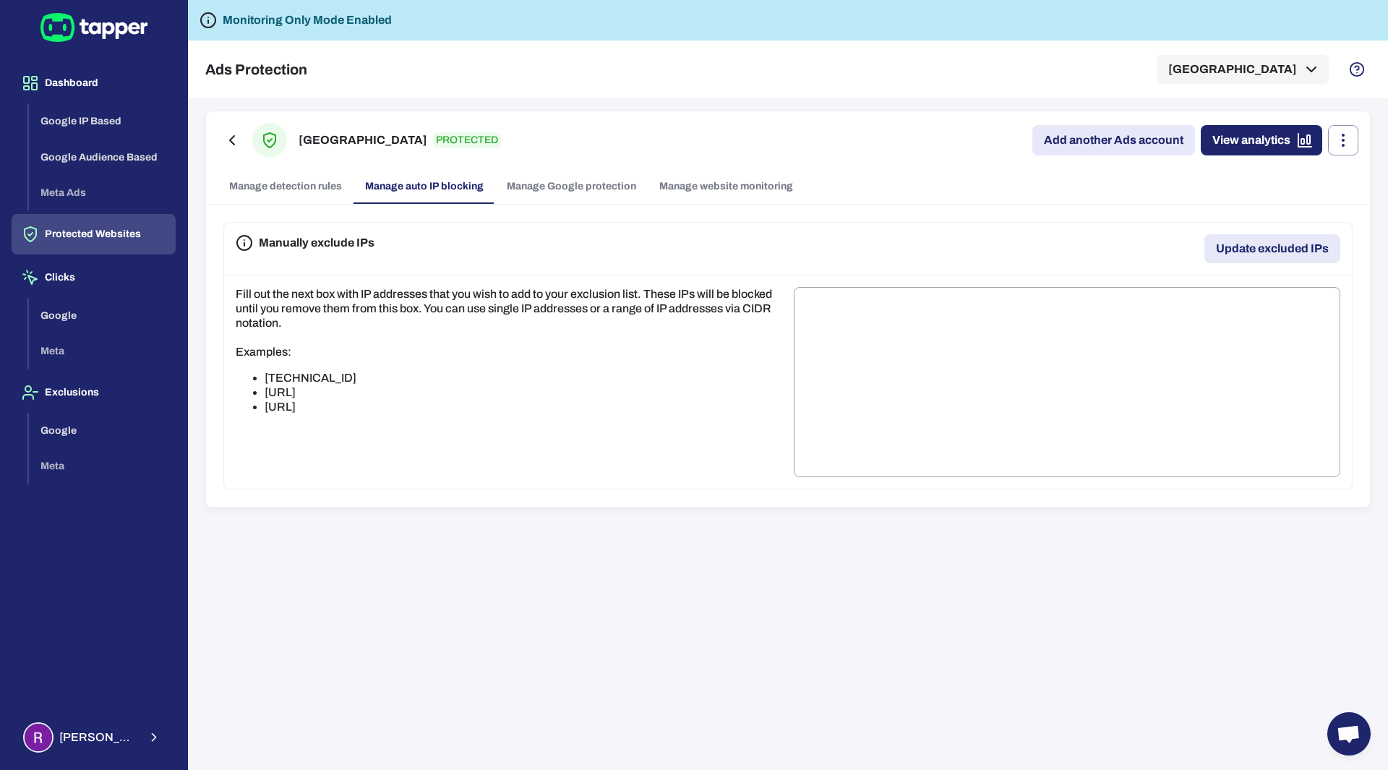
click at [559, 195] on link "Manage Google protection" at bounding box center [571, 186] width 152 height 35
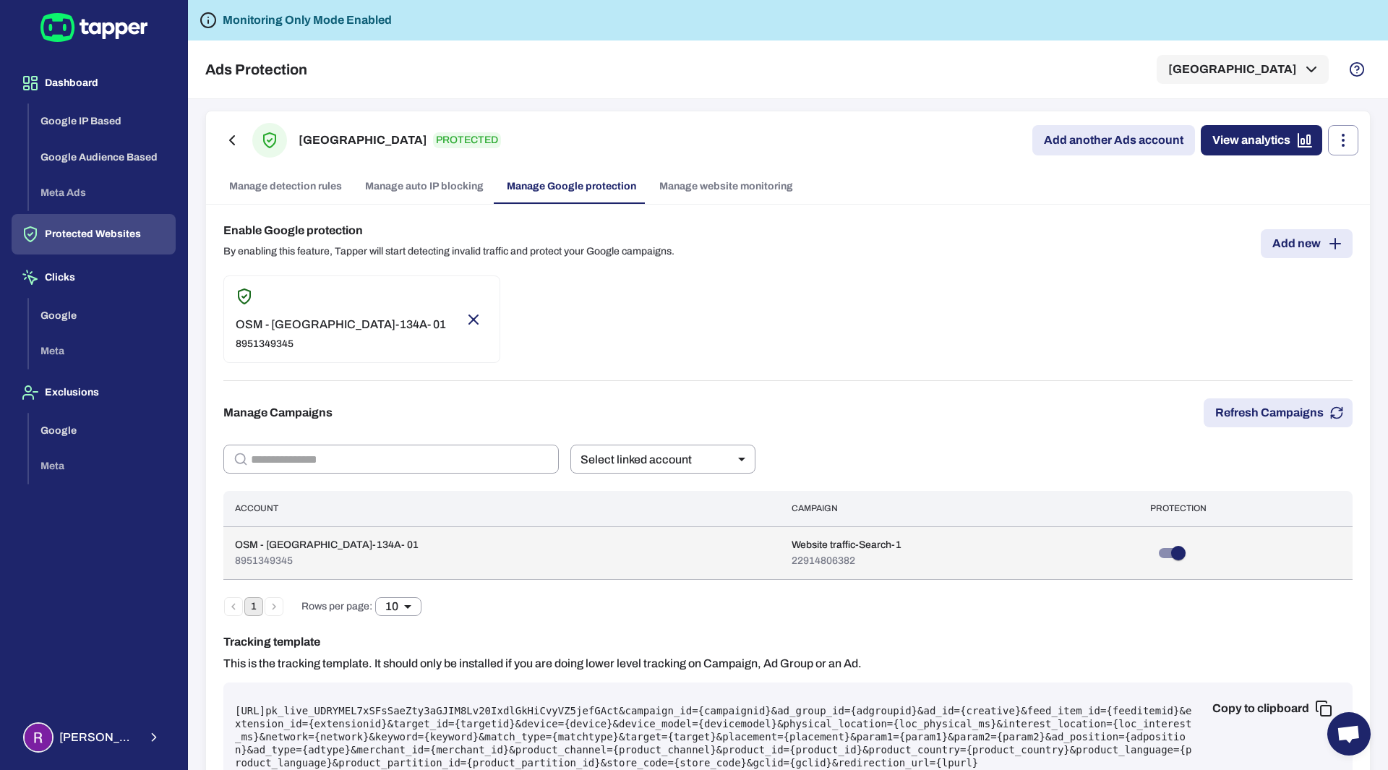
scroll to position [214, 0]
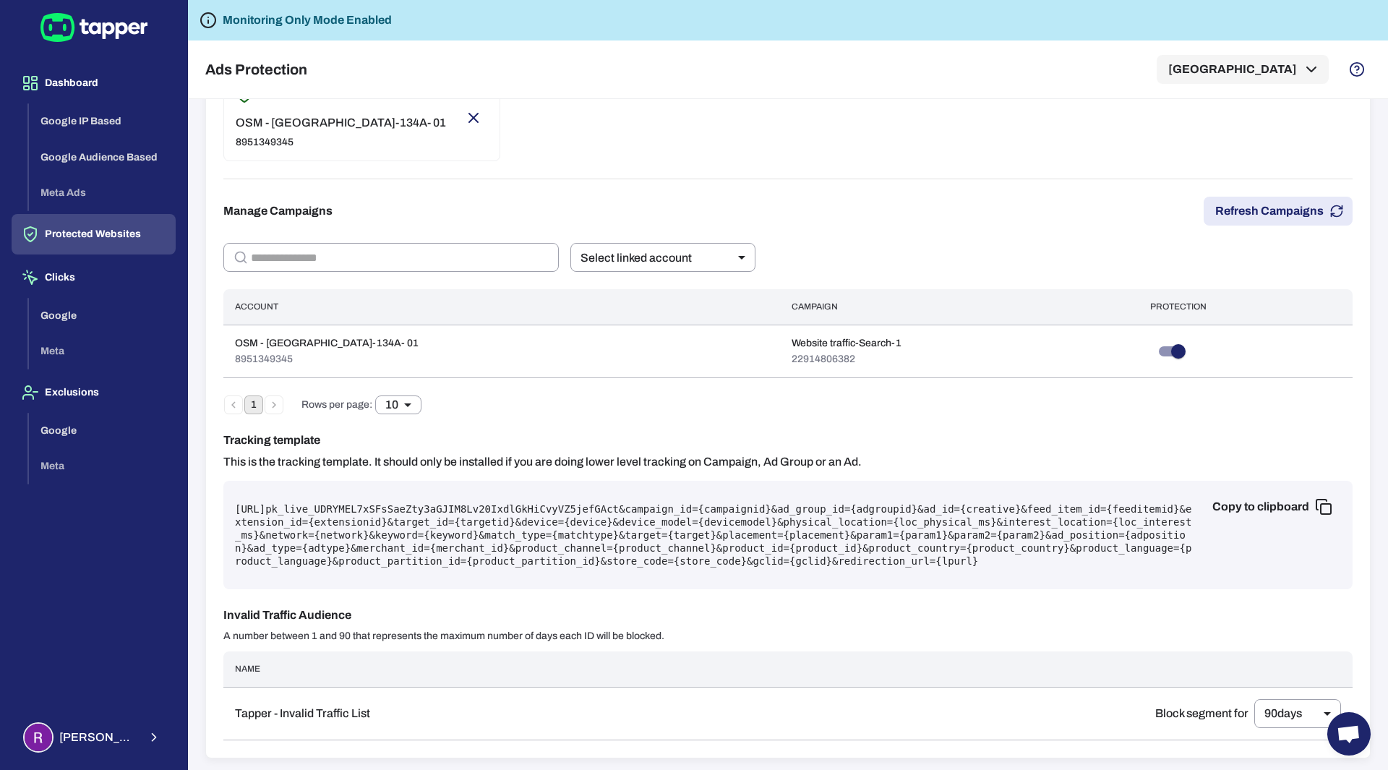
click at [1325, 498] on icon "button" at bounding box center [1323, 506] width 17 height 17
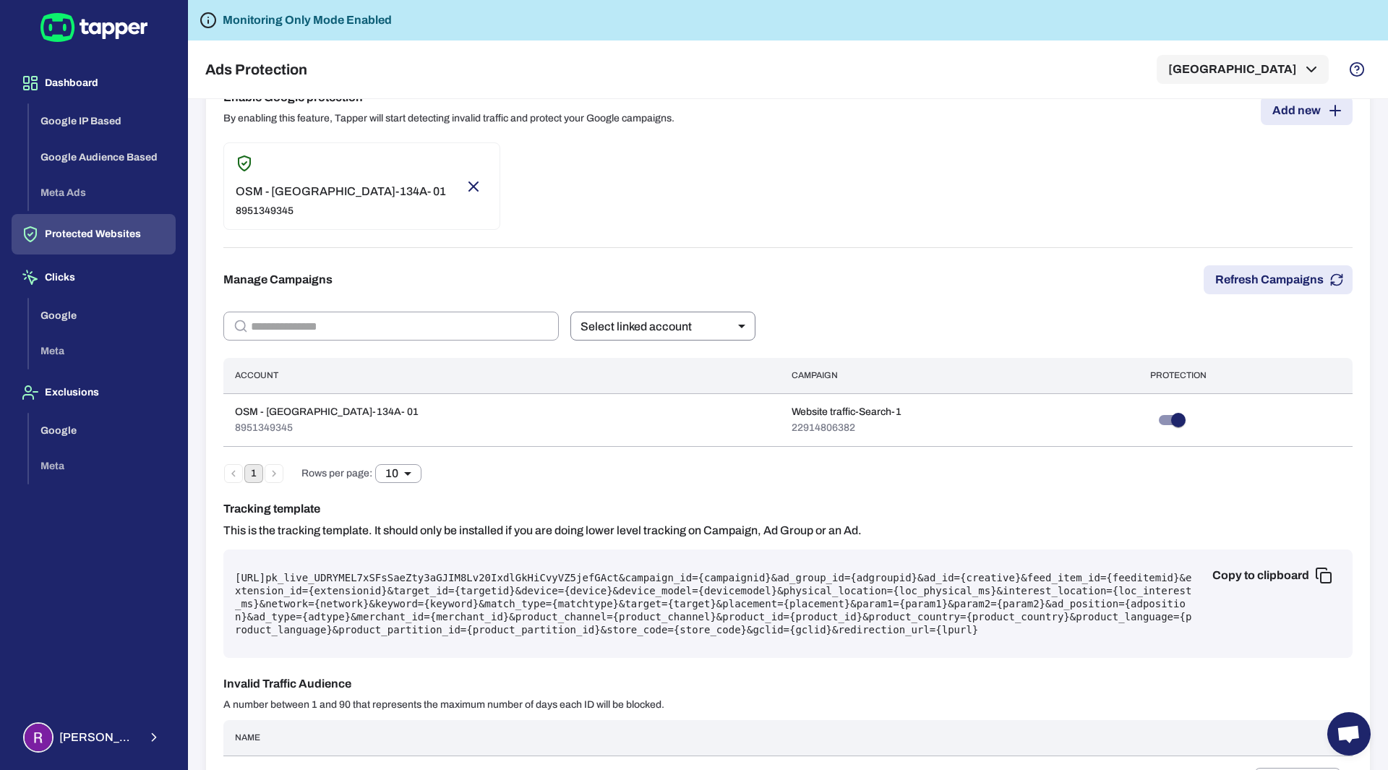
scroll to position [0, 0]
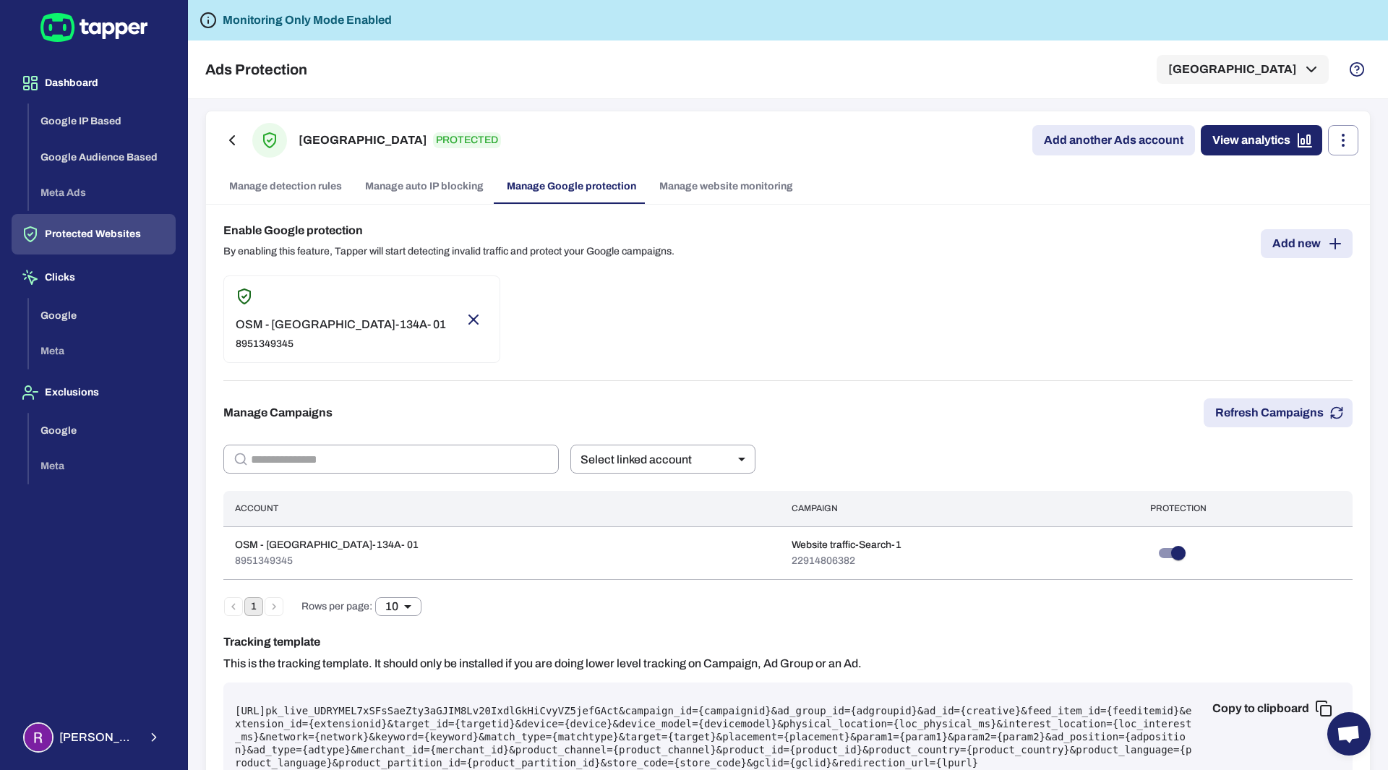
click at [677, 171] on link "Manage website monitoring" at bounding box center [726, 186] width 157 height 35
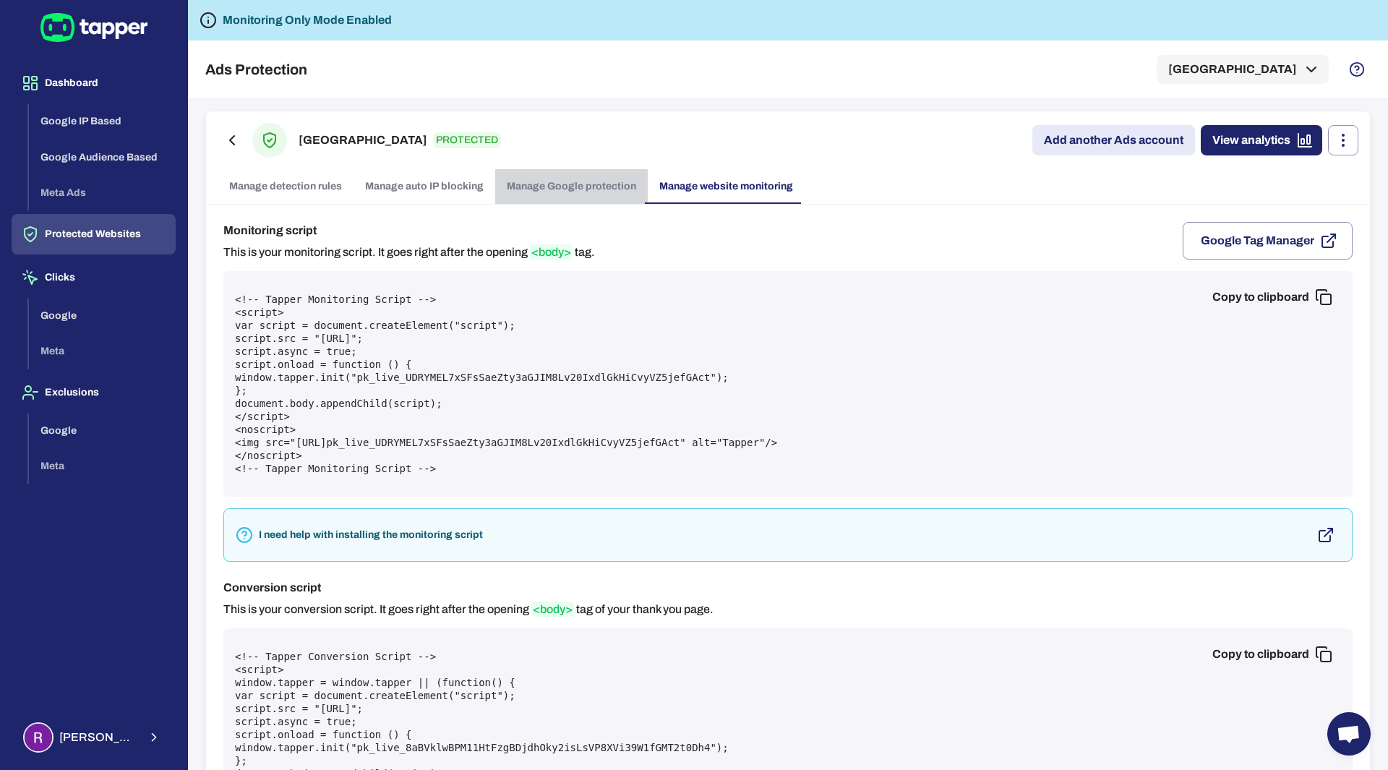
click at [583, 197] on link "Manage Google protection" at bounding box center [571, 186] width 152 height 35
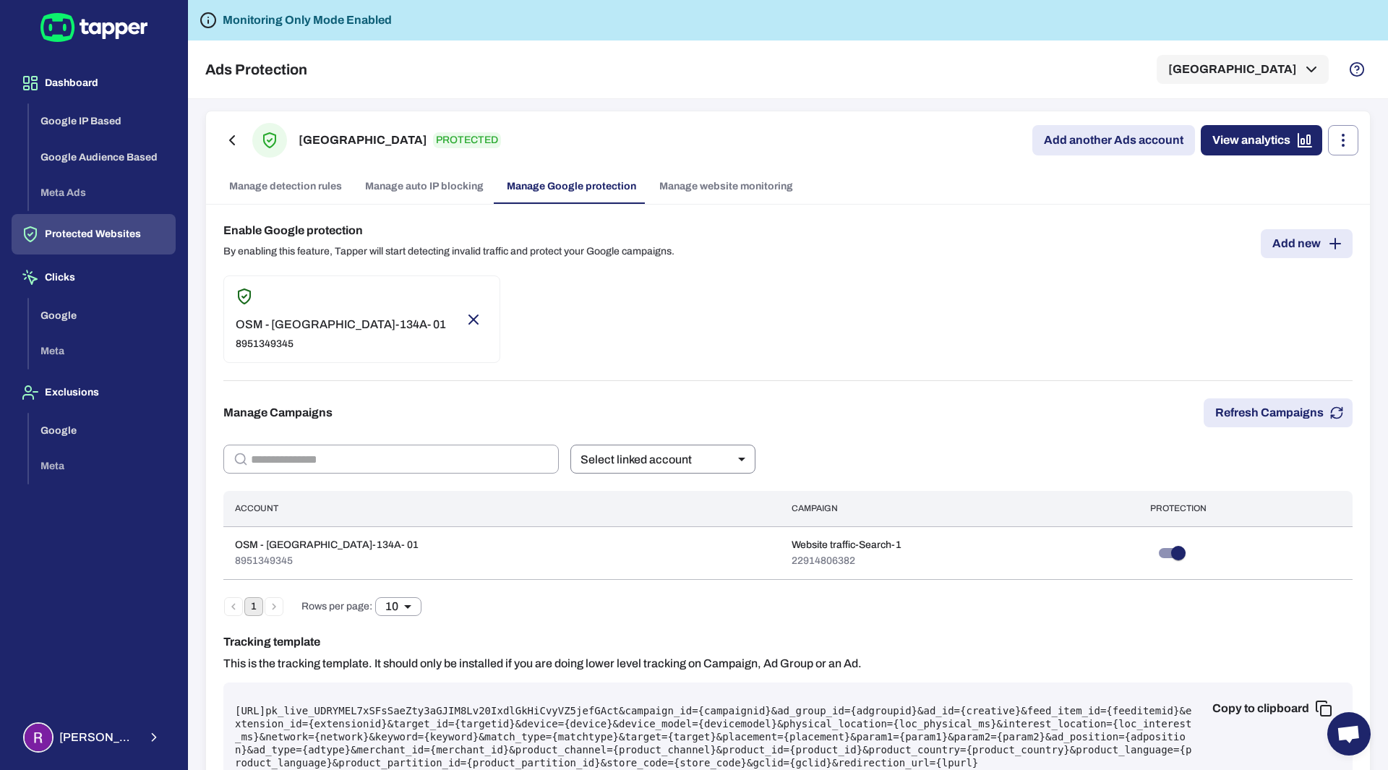
scroll to position [214, 0]
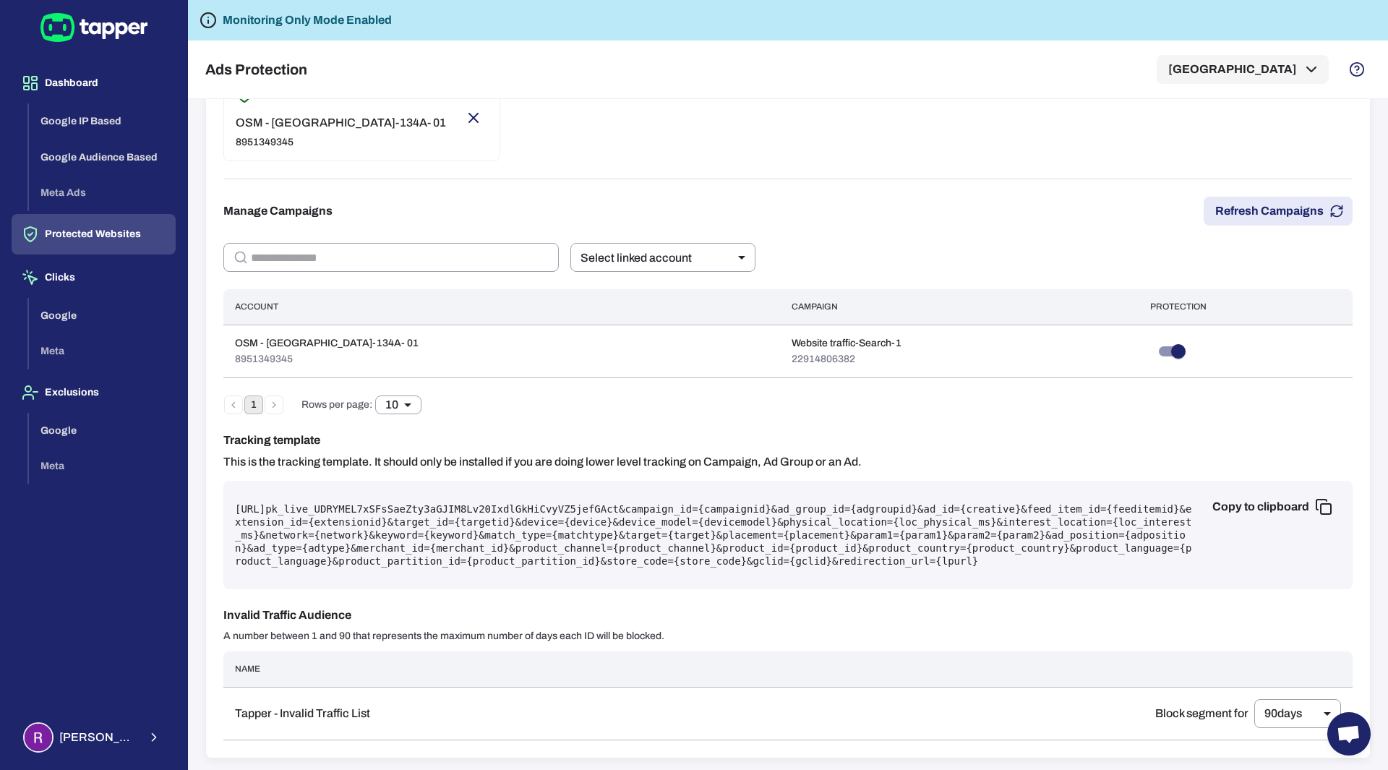
click at [661, 523] on pre "https://protect.tapper.ai/google-ads/click?pk= pk_live_UDRYMEL7xSFsSaeZty3aGJIM…" at bounding box center [788, 534] width 1106 height 65
click at [769, 502] on pre "https://protect.tapper.ai/google-ads/click?pk= pk_live_UDRYMEL7xSFsSaeZty3aGJIM…" at bounding box center [788, 534] width 1106 height 65
drag, startPoint x: 769, startPoint y: 497, endPoint x: 384, endPoint y: 486, distance: 385.4
click at [384, 486] on div "Copy to clipboard https://protect.tapper.ai/google-ads/click?pk= pk_live_UDRYME…" at bounding box center [787, 535] width 1129 height 108
copy pre "https://protect.tapper.ai/google-ads/click?pk= pk_live_UDRYMEL7xSFsSaeZty3aGJIM…"
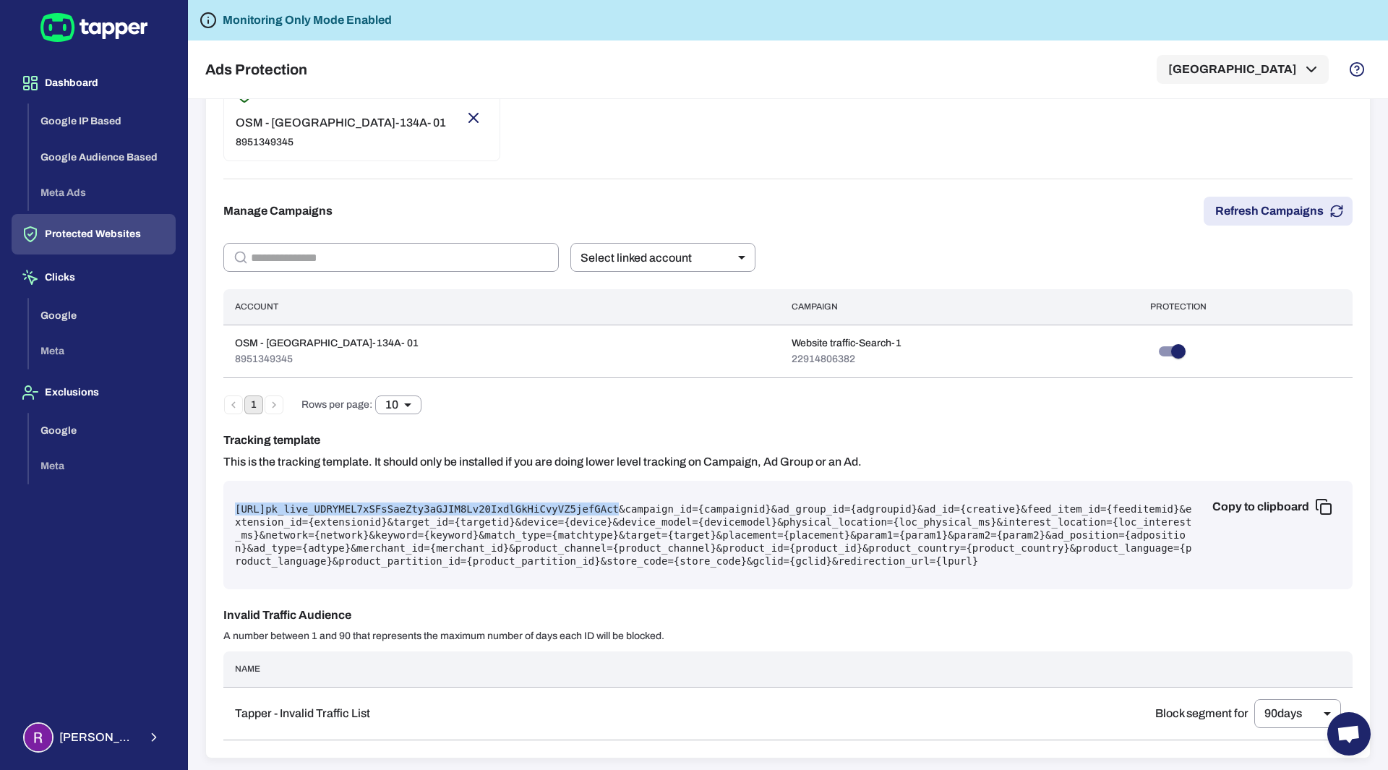
scroll to position [0, 0]
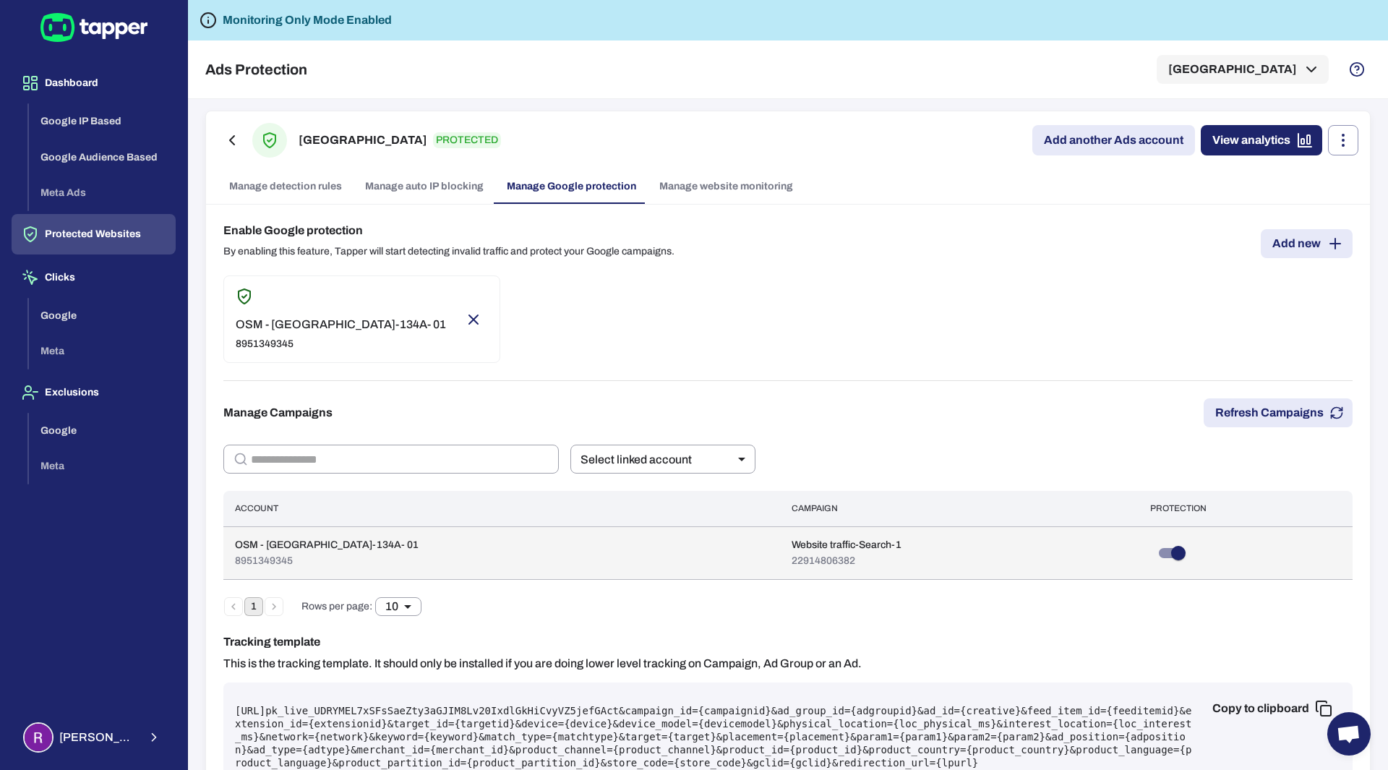
click at [405, 555] on td "OSM - Nitra-134A- 01 8951349345" at bounding box center [501, 552] width 556 height 53
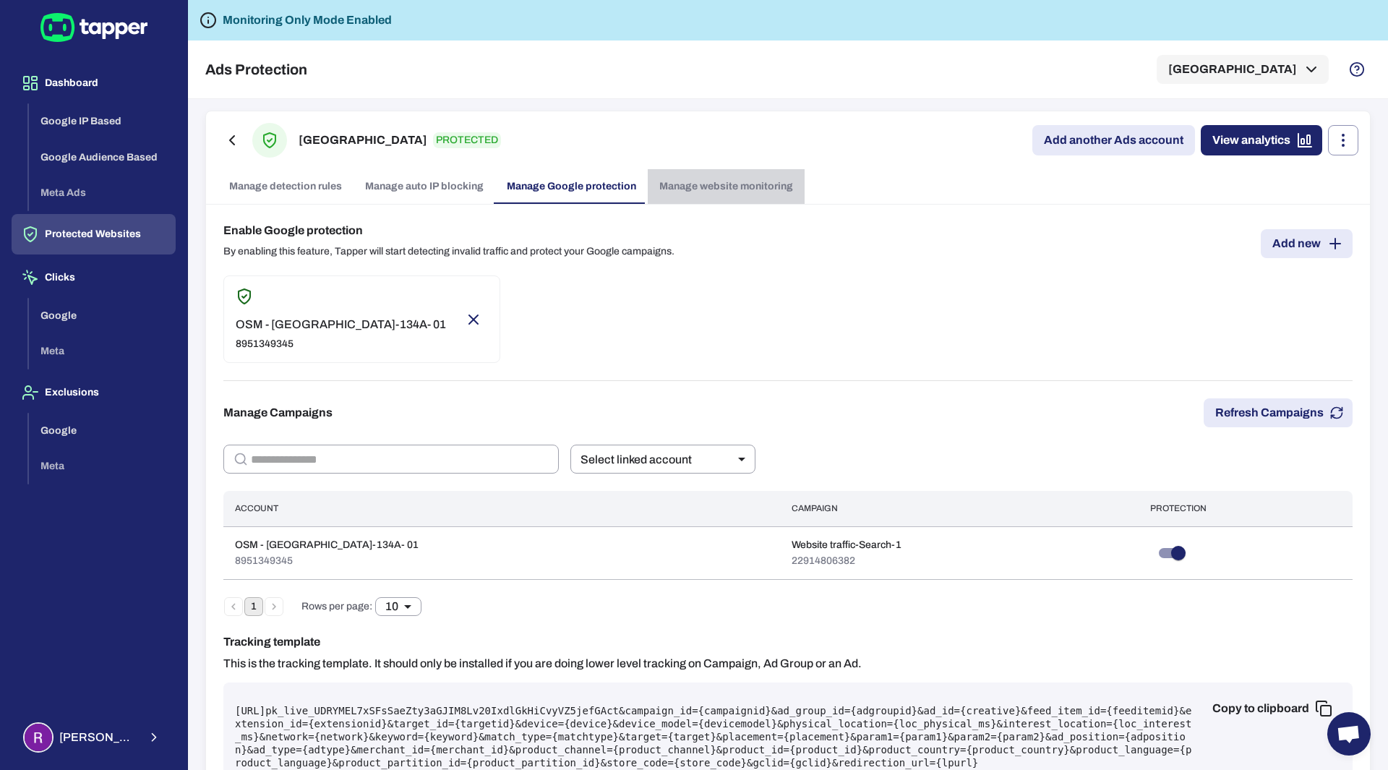
click at [708, 173] on link "Manage website monitoring" at bounding box center [726, 186] width 157 height 35
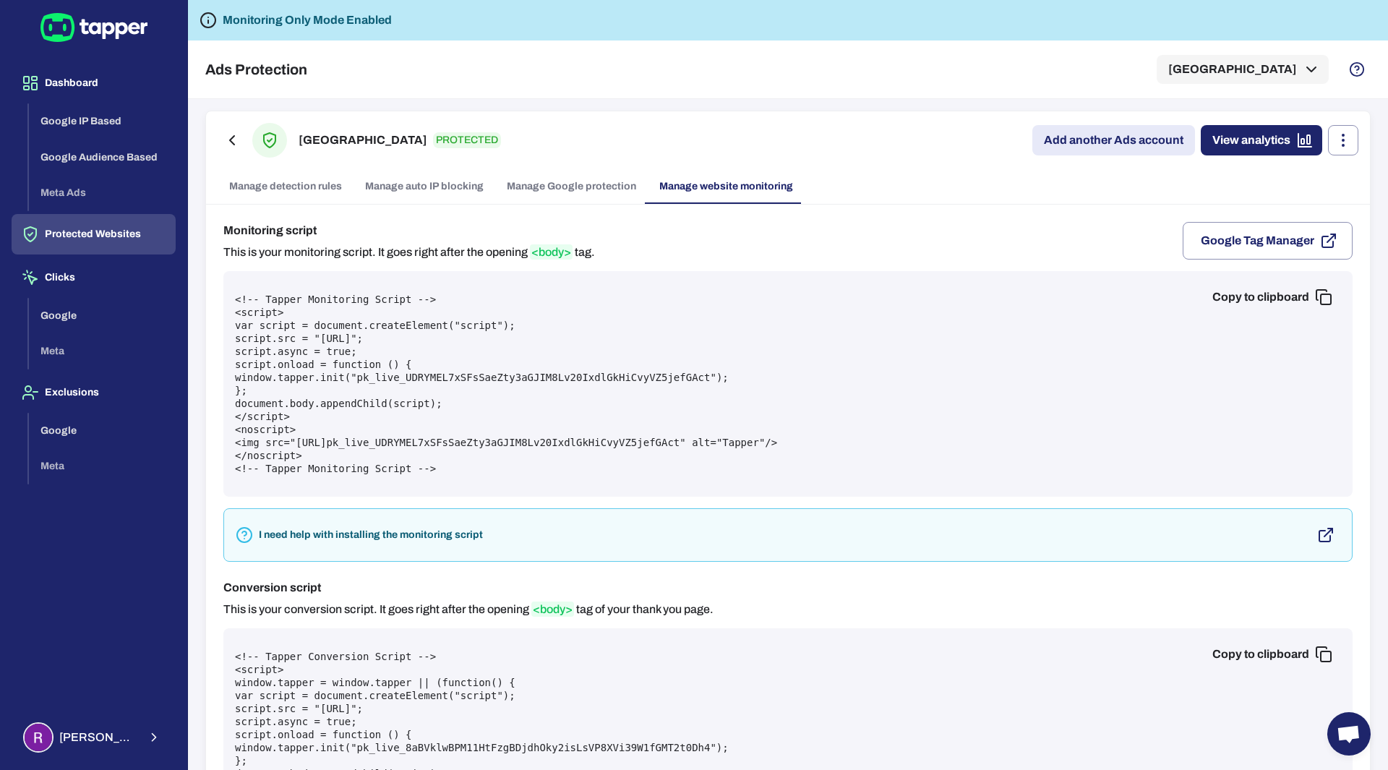
click at [460, 182] on link "Manage auto IP blocking" at bounding box center [424, 186] width 142 height 35
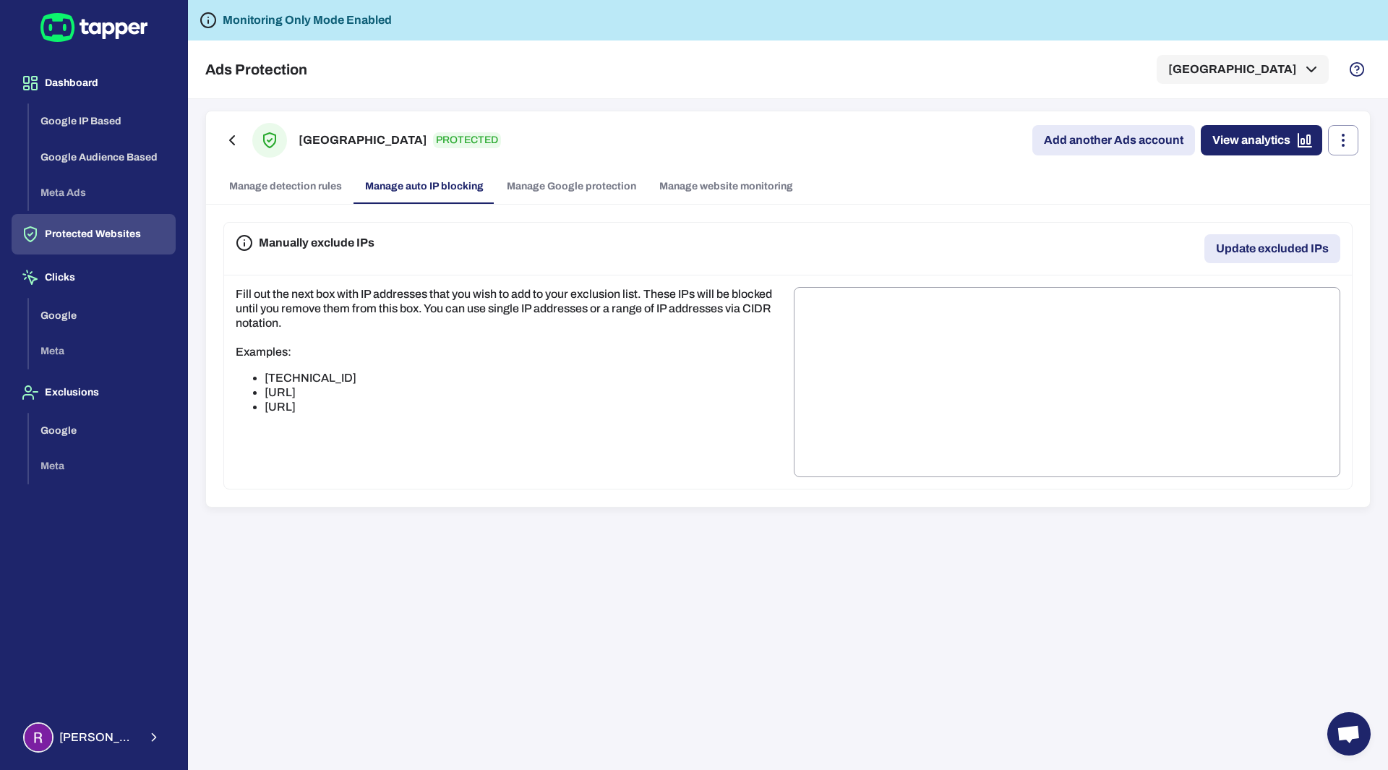
click at [290, 192] on link "Manage detection rules" at bounding box center [286, 186] width 136 height 35
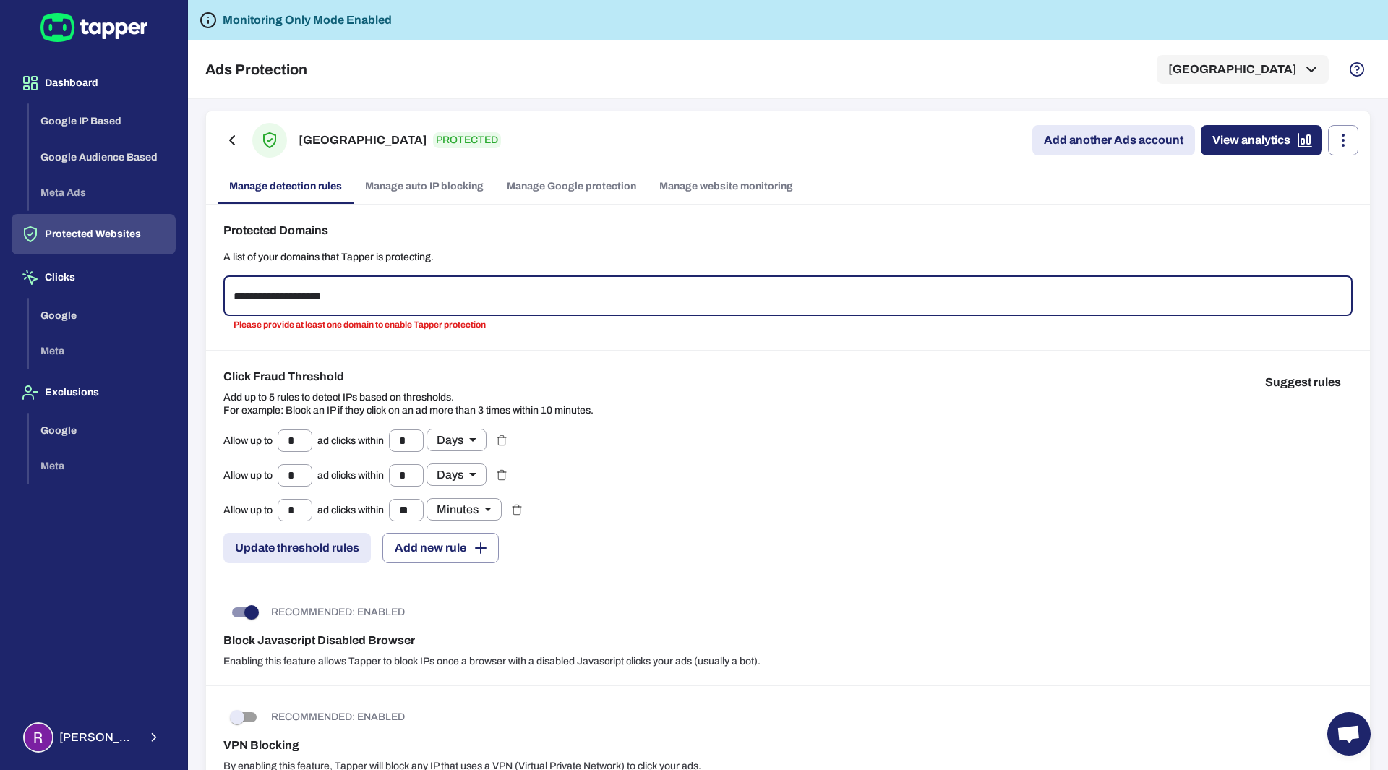
type input "**********"
click at [442, 335] on div "**********" at bounding box center [788, 278] width 1164 height 146
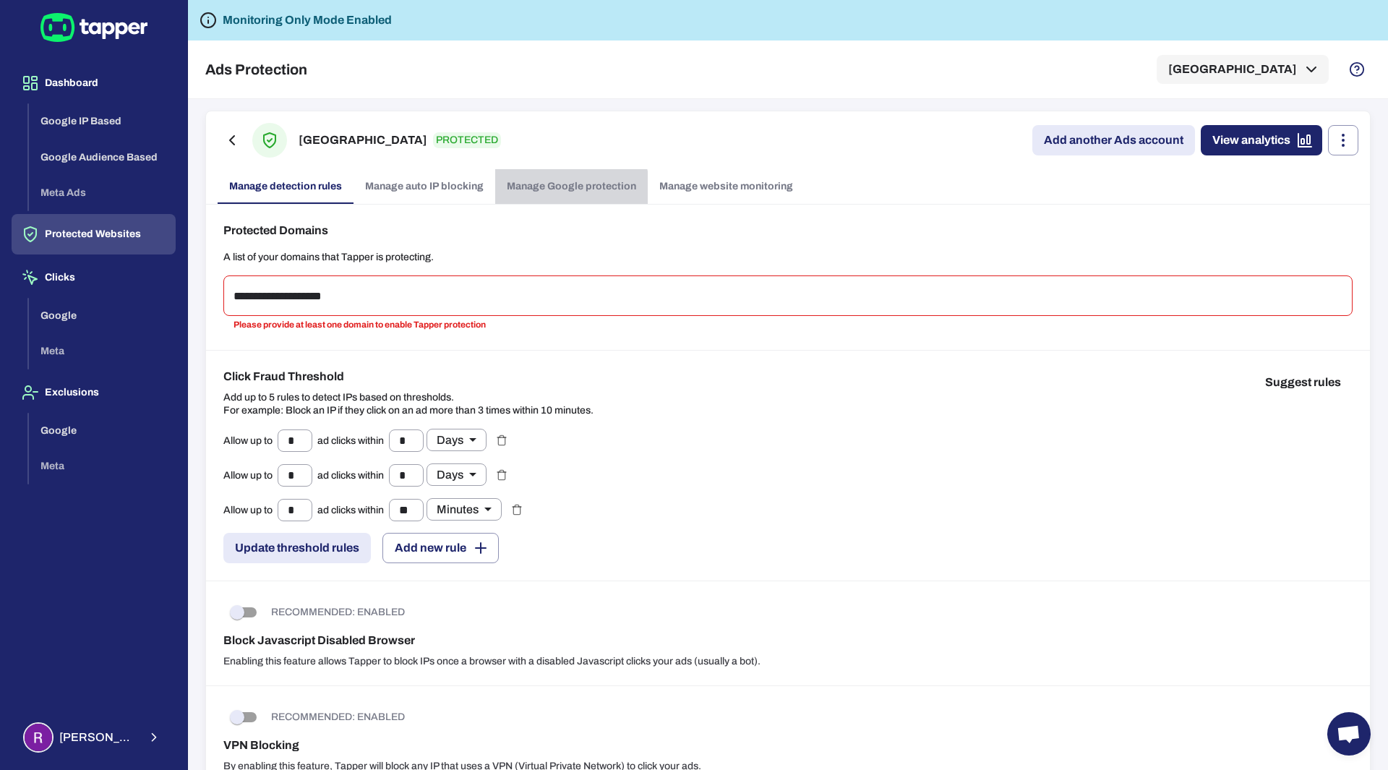
click at [497, 201] on link "Manage Google protection" at bounding box center [571, 186] width 152 height 35
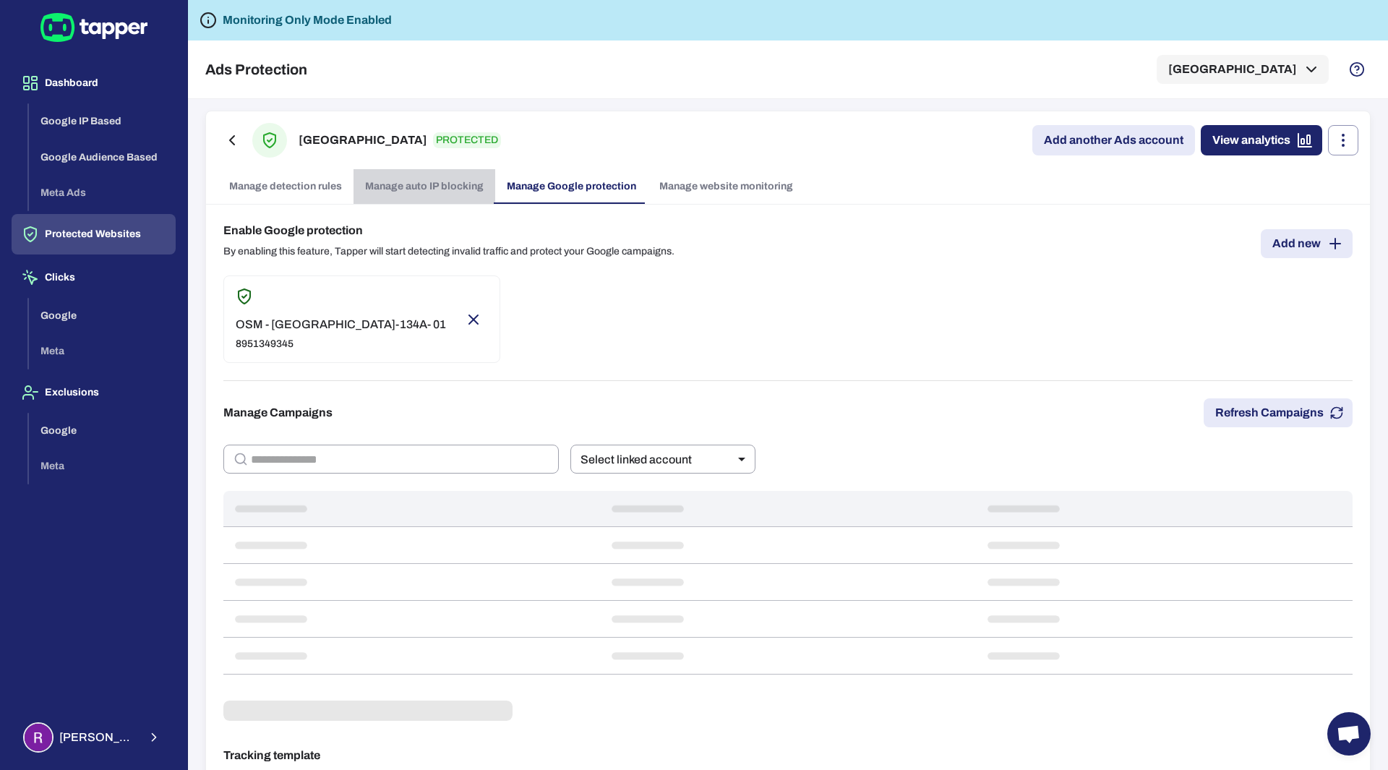
click at [444, 171] on link "Manage auto IP blocking" at bounding box center [424, 186] width 142 height 35
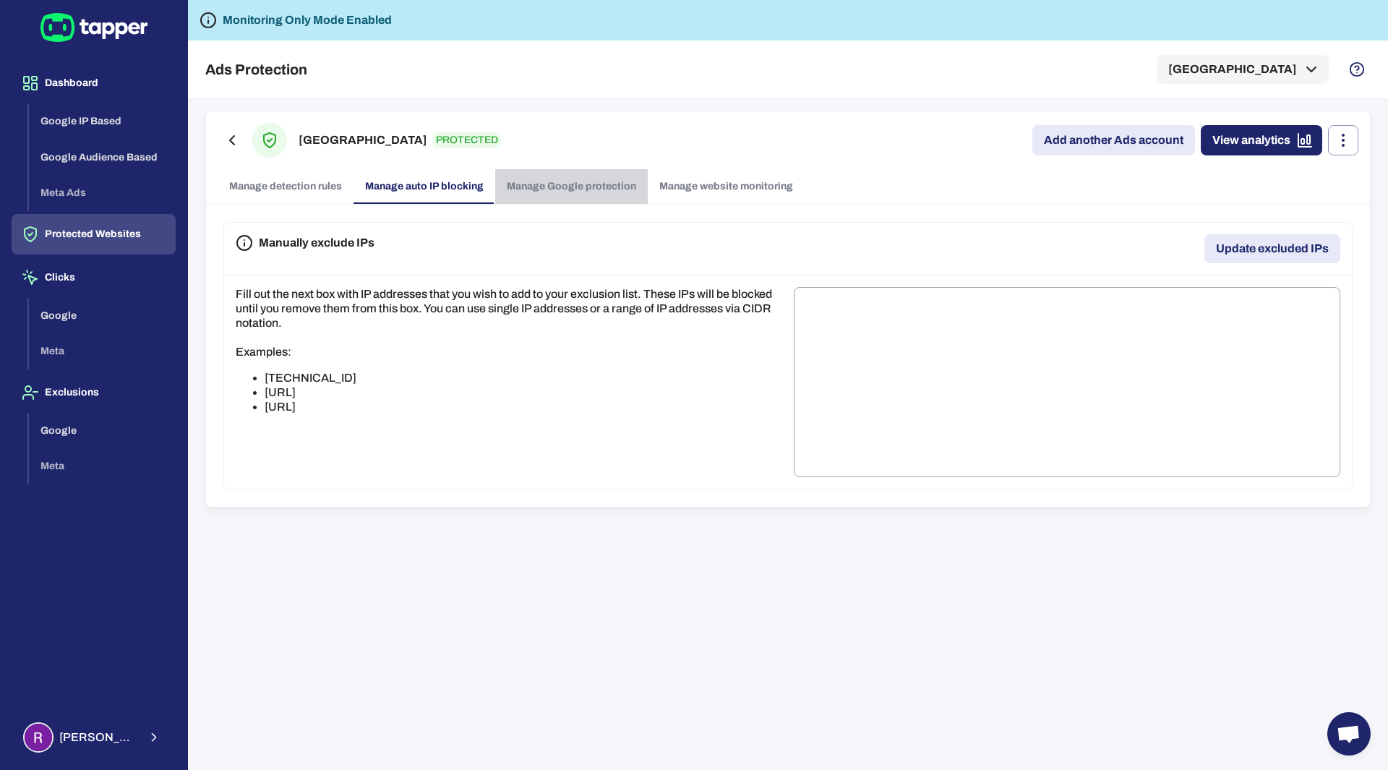
click at [578, 181] on link "Manage Google protection" at bounding box center [571, 186] width 152 height 35
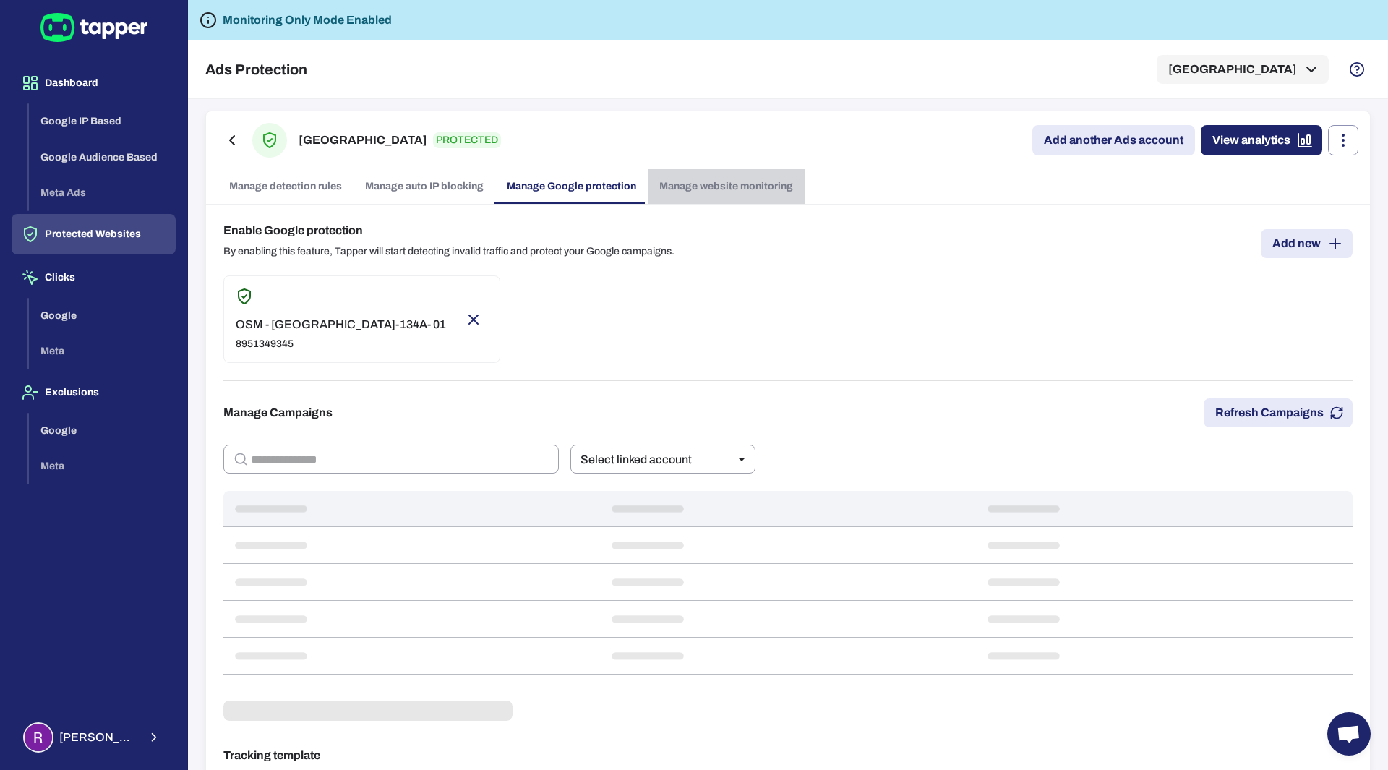
click at [692, 181] on link "Manage website monitoring" at bounding box center [726, 186] width 157 height 35
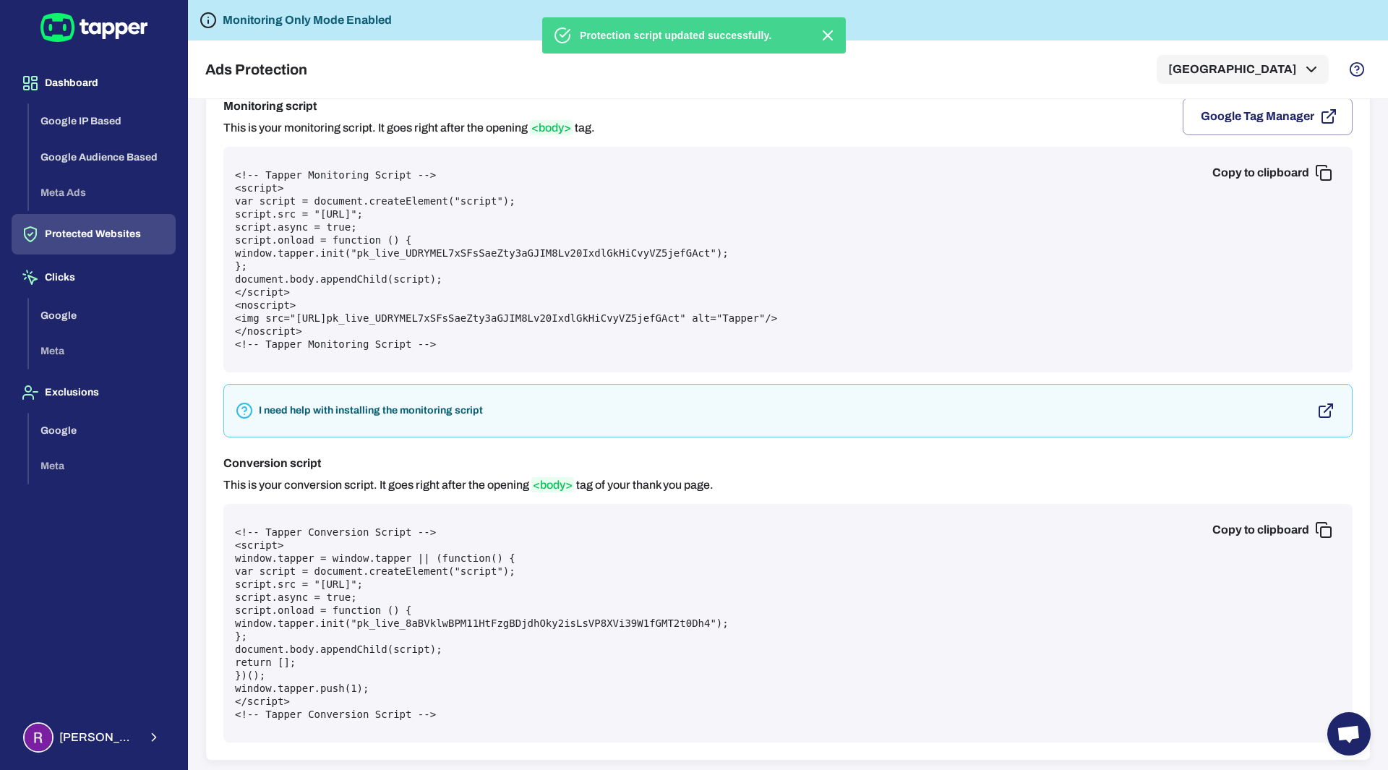
scroll to position [126, 0]
click at [586, 106] on h6 "Monitoring script" at bounding box center [408, 103] width 371 height 17
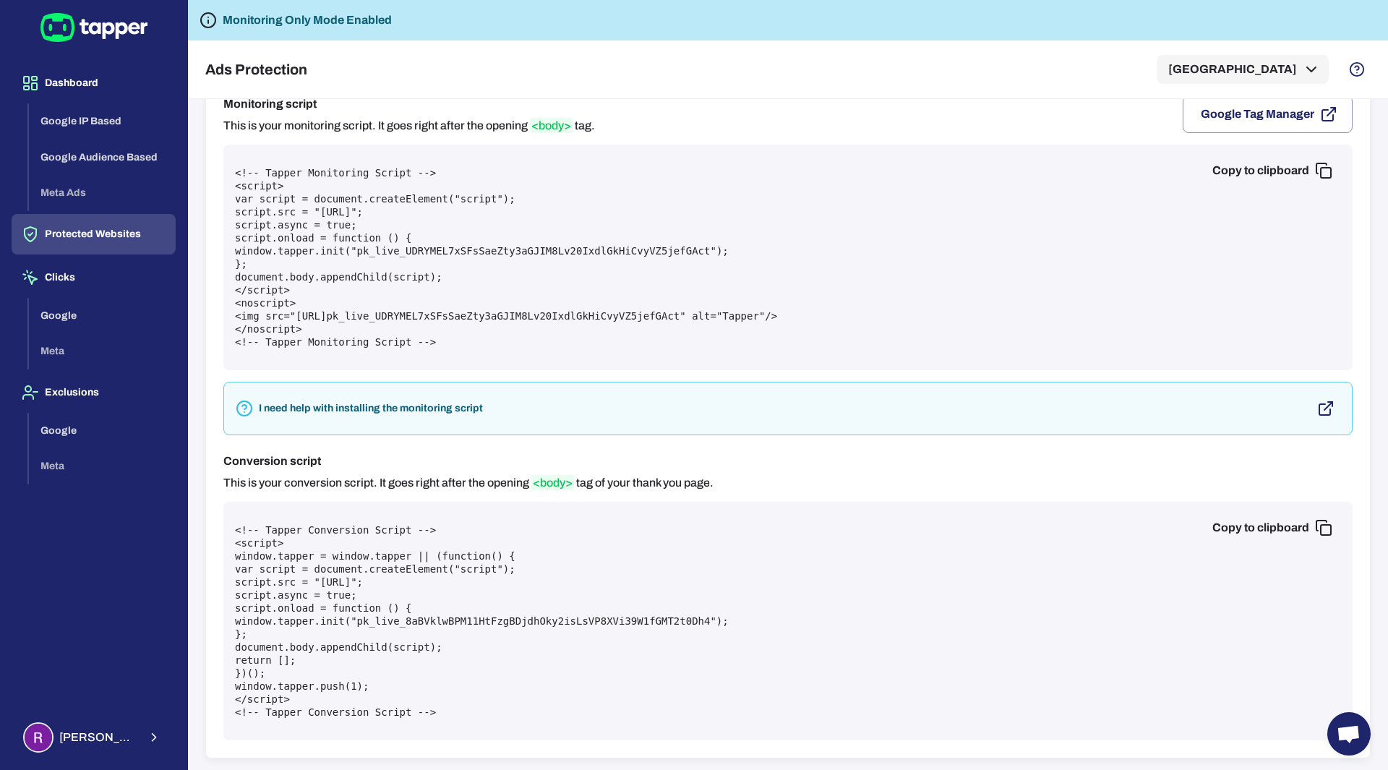
scroll to position [0, 0]
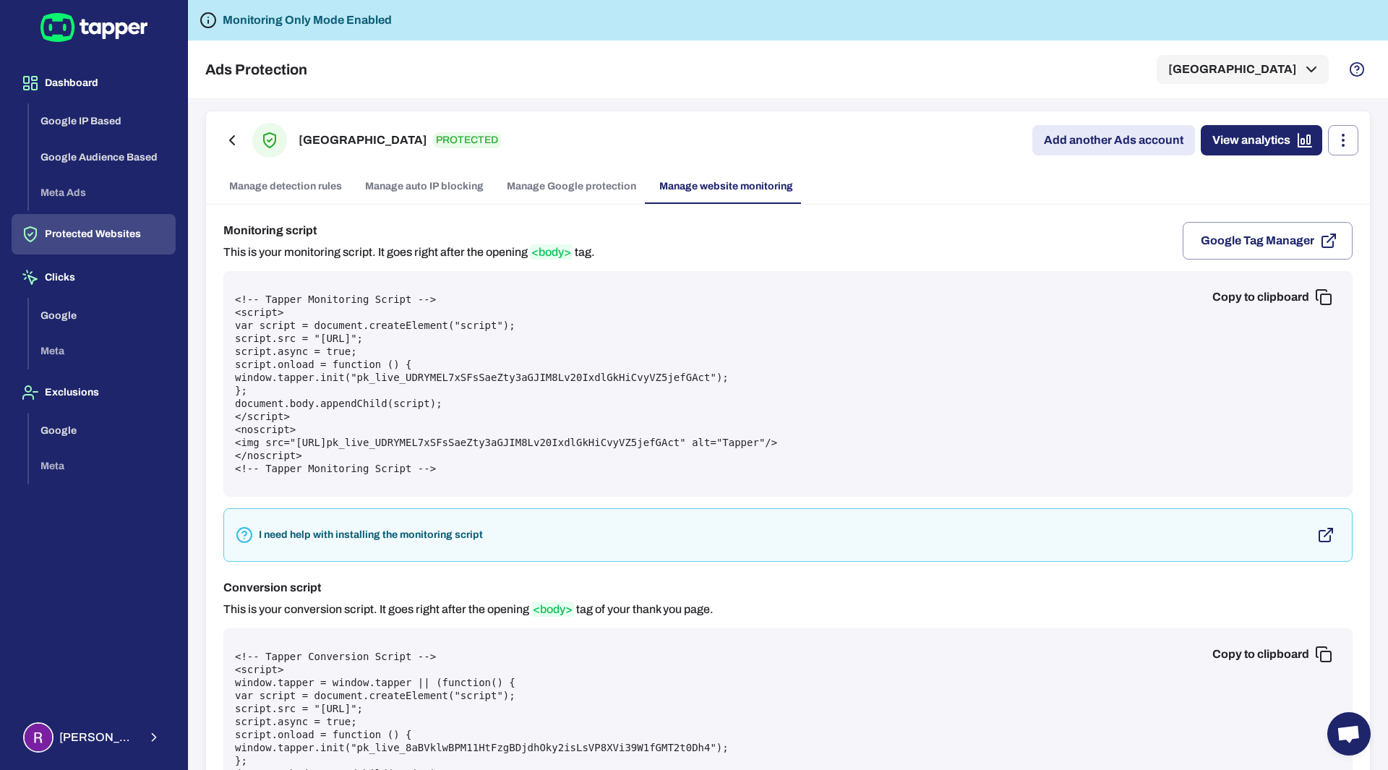
click at [586, 190] on link "Manage Google protection" at bounding box center [571, 186] width 152 height 35
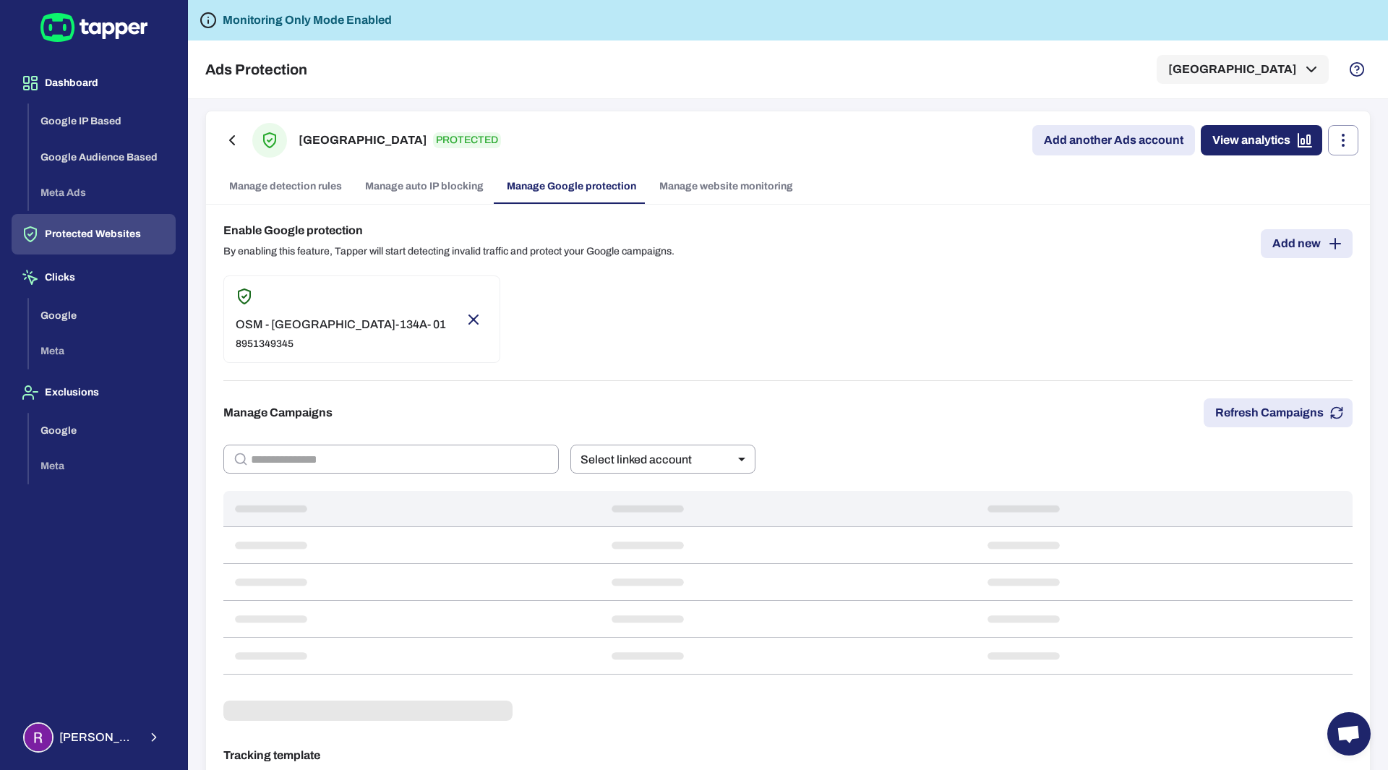
scroll to position [327, 0]
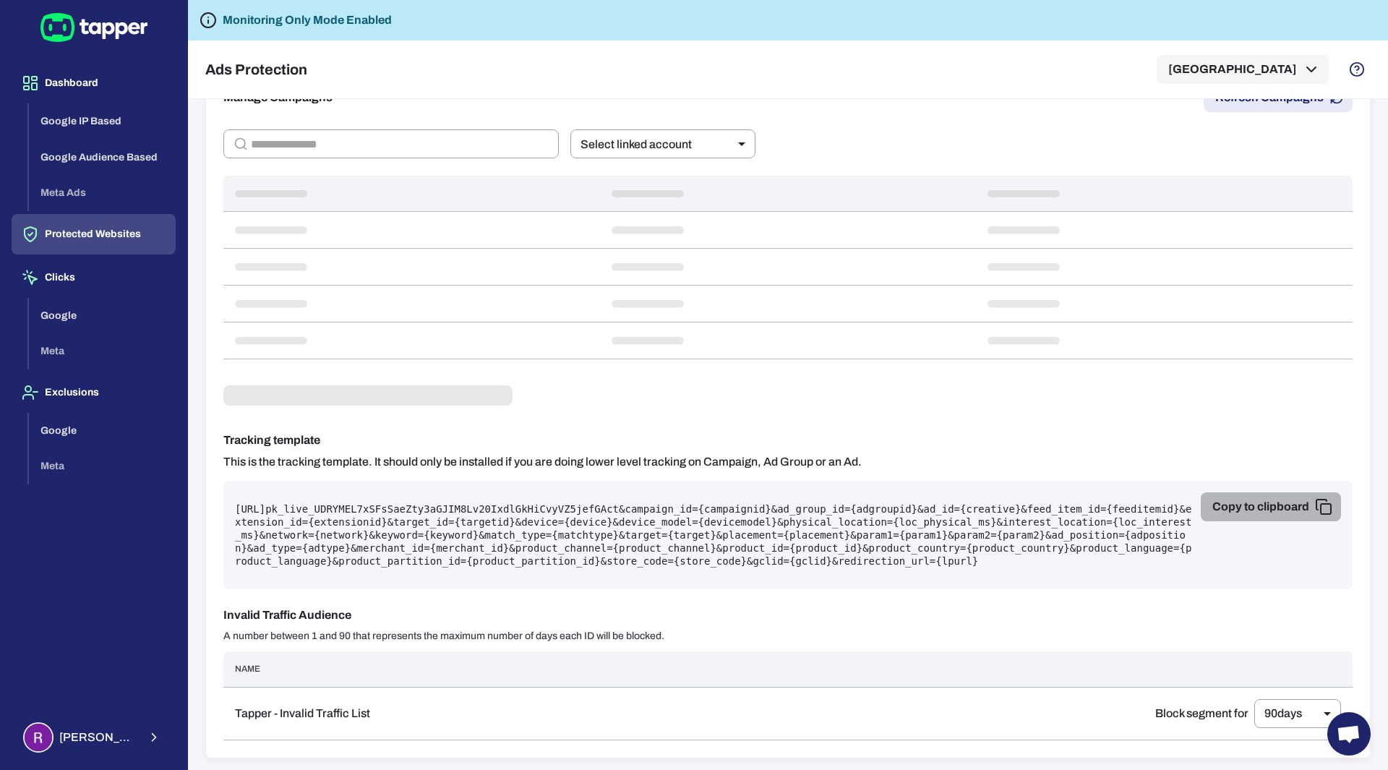
click at [1268, 502] on button "Copy to clipboard" at bounding box center [1270, 506] width 140 height 29
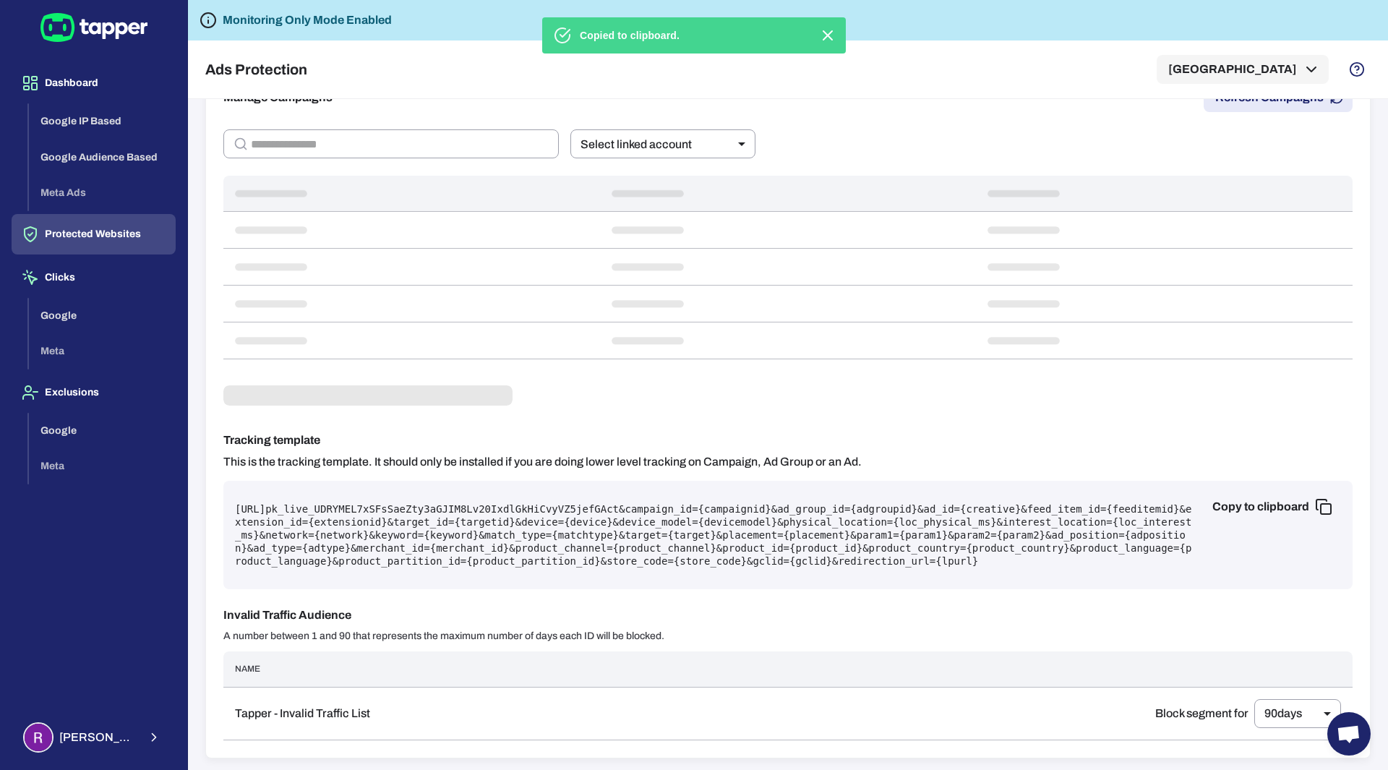
scroll to position [214, 0]
